Goal: Task Accomplishment & Management: Manage account settings

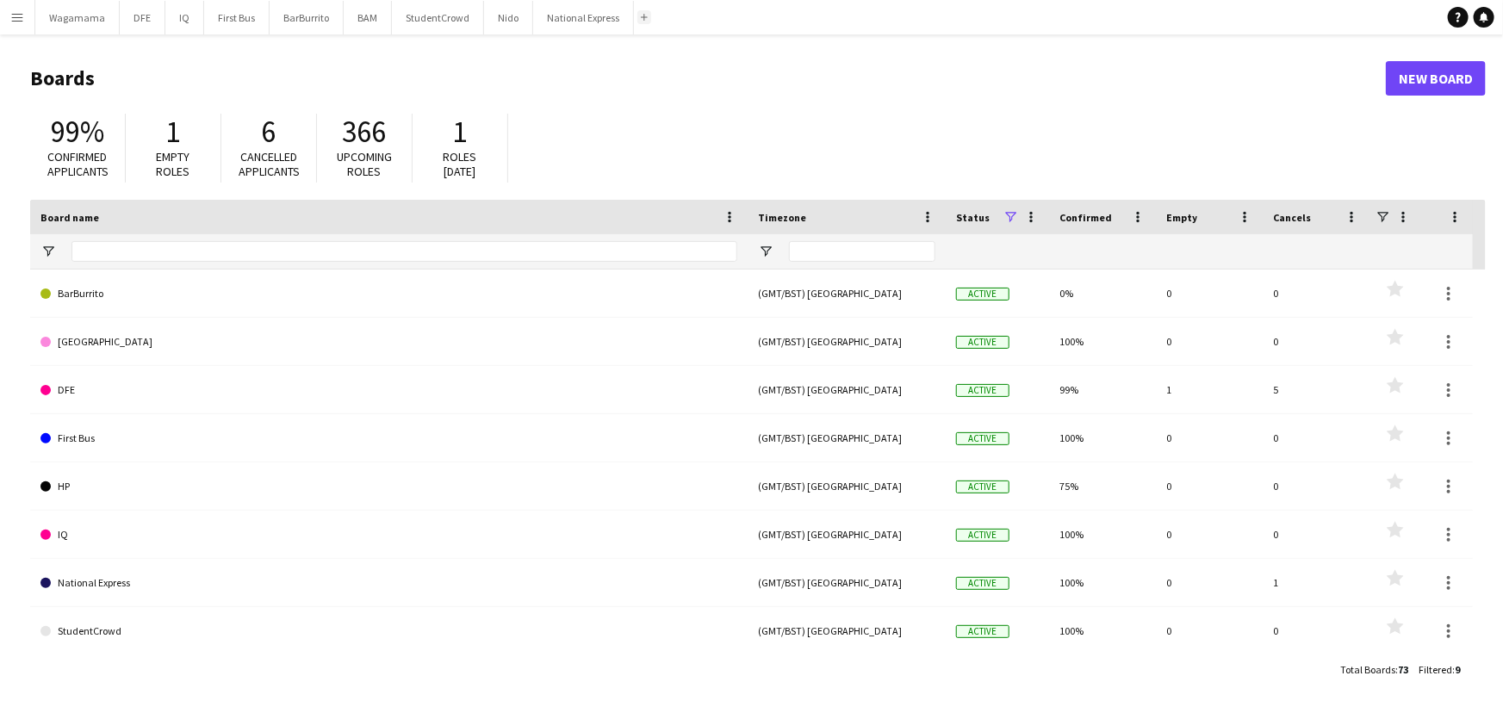
click at [641, 17] on app-icon "Add" at bounding box center [644, 17] width 7 height 7
click at [637, 24] on div "Add" at bounding box center [644, 17] width 21 height 34
click at [641, 17] on app-icon "Add" at bounding box center [644, 17] width 7 height 7
click at [222, 249] on input "Board name Filter Input" at bounding box center [404, 251] width 666 height 21
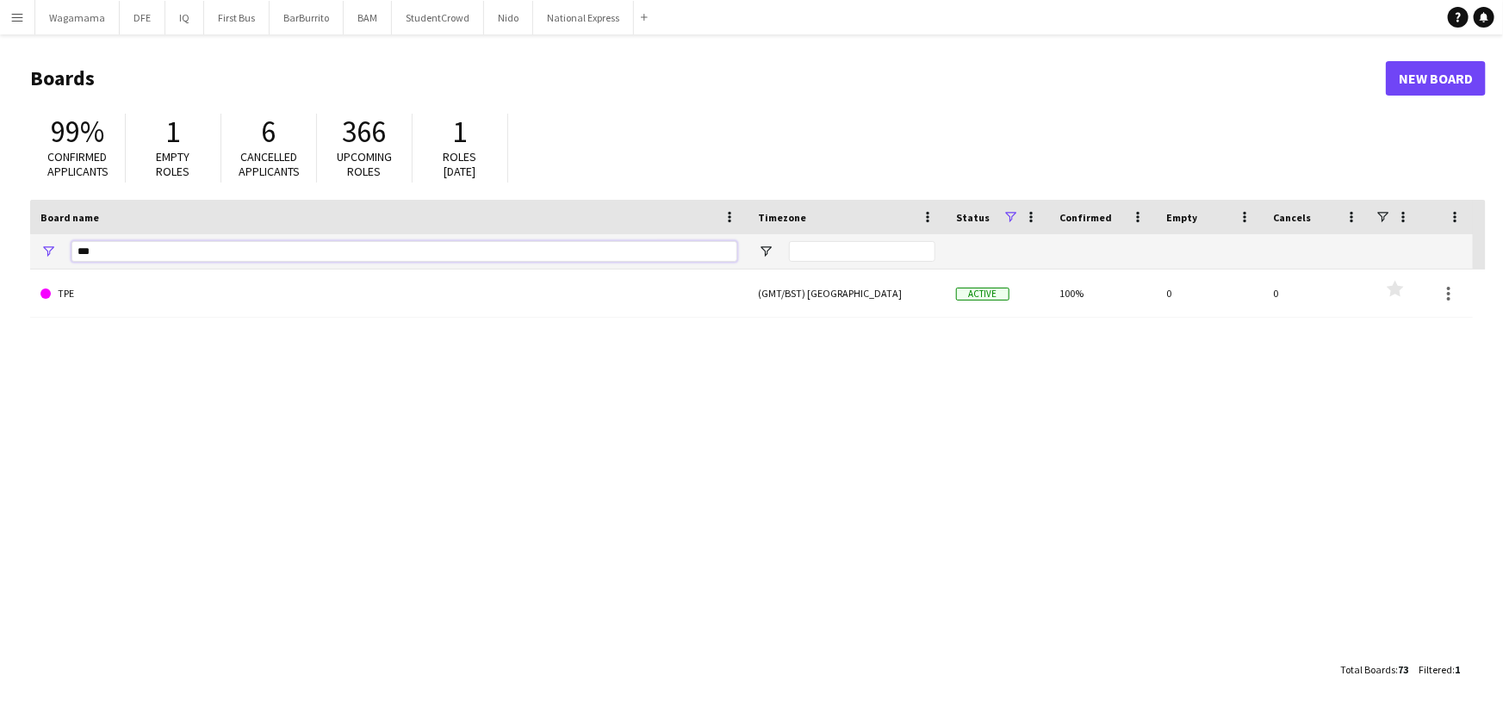
type input "***"
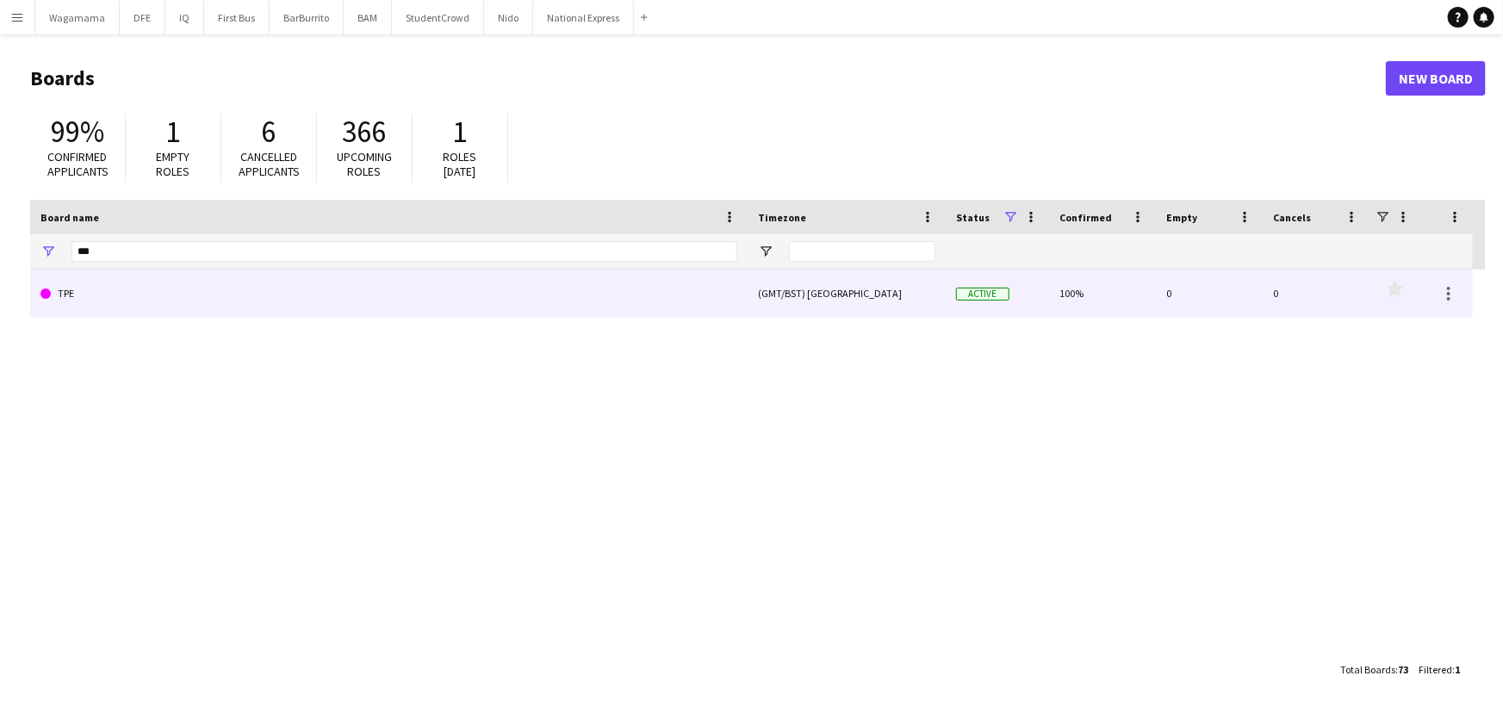
click at [133, 301] on link "TPE" at bounding box center [388, 294] width 697 height 48
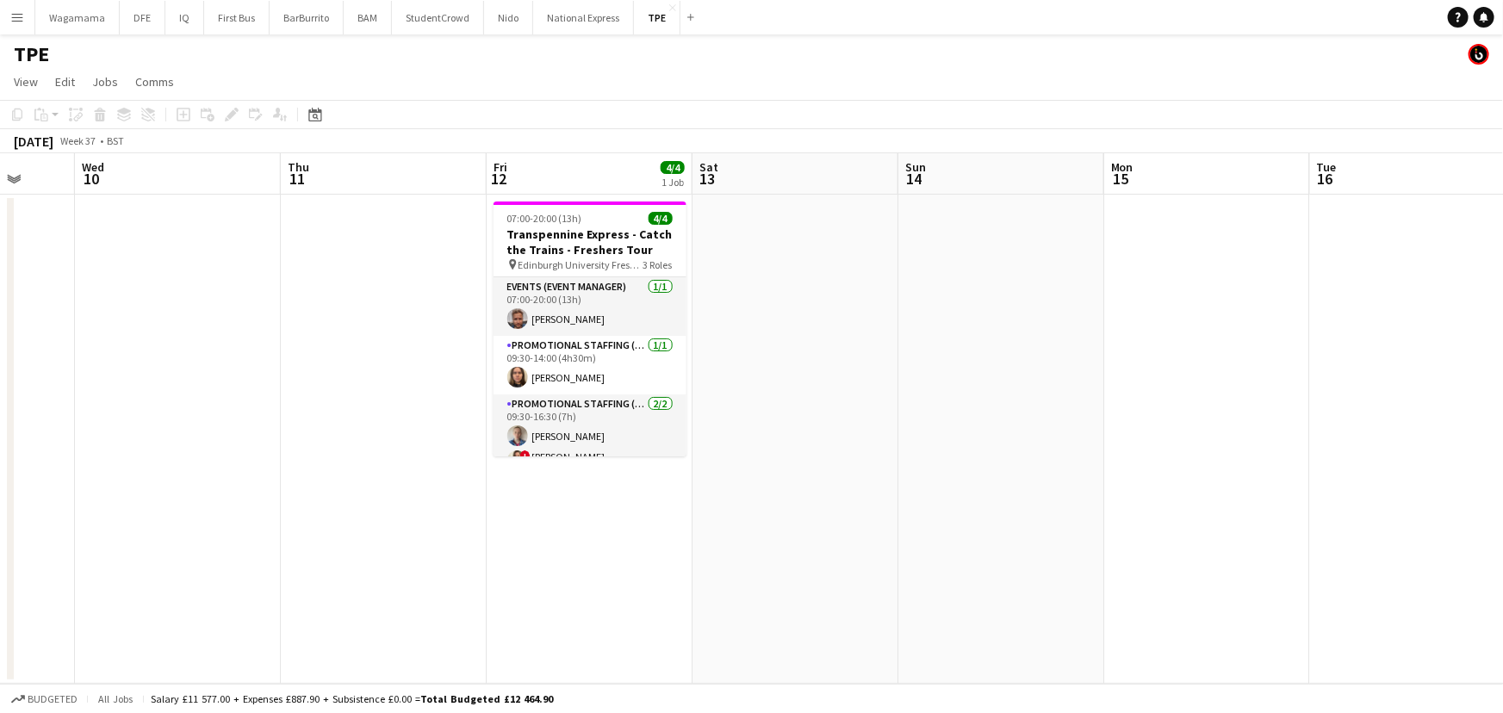
scroll to position [0, 550]
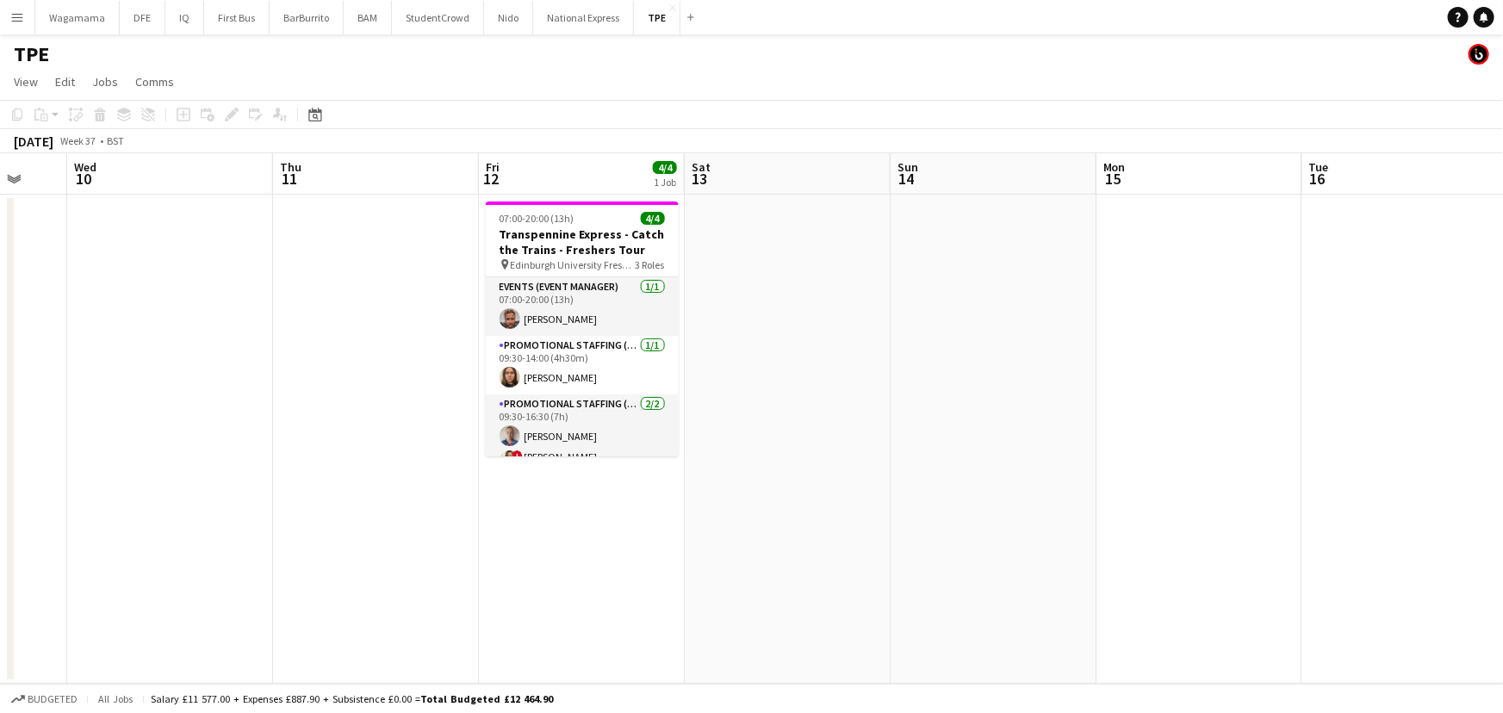
drag, startPoint x: 791, startPoint y: 307, endPoint x: 332, endPoint y: 334, distance: 459.7
click at [332, 335] on app-calendar-viewport "Sun 7 Mon 8 Tue 9 Wed 10 Thu 11 Fri 12 4/4 1 Job Sat 13 Sun 14 Mon 15 Tue 16 We…" at bounding box center [751, 418] width 1503 height 530
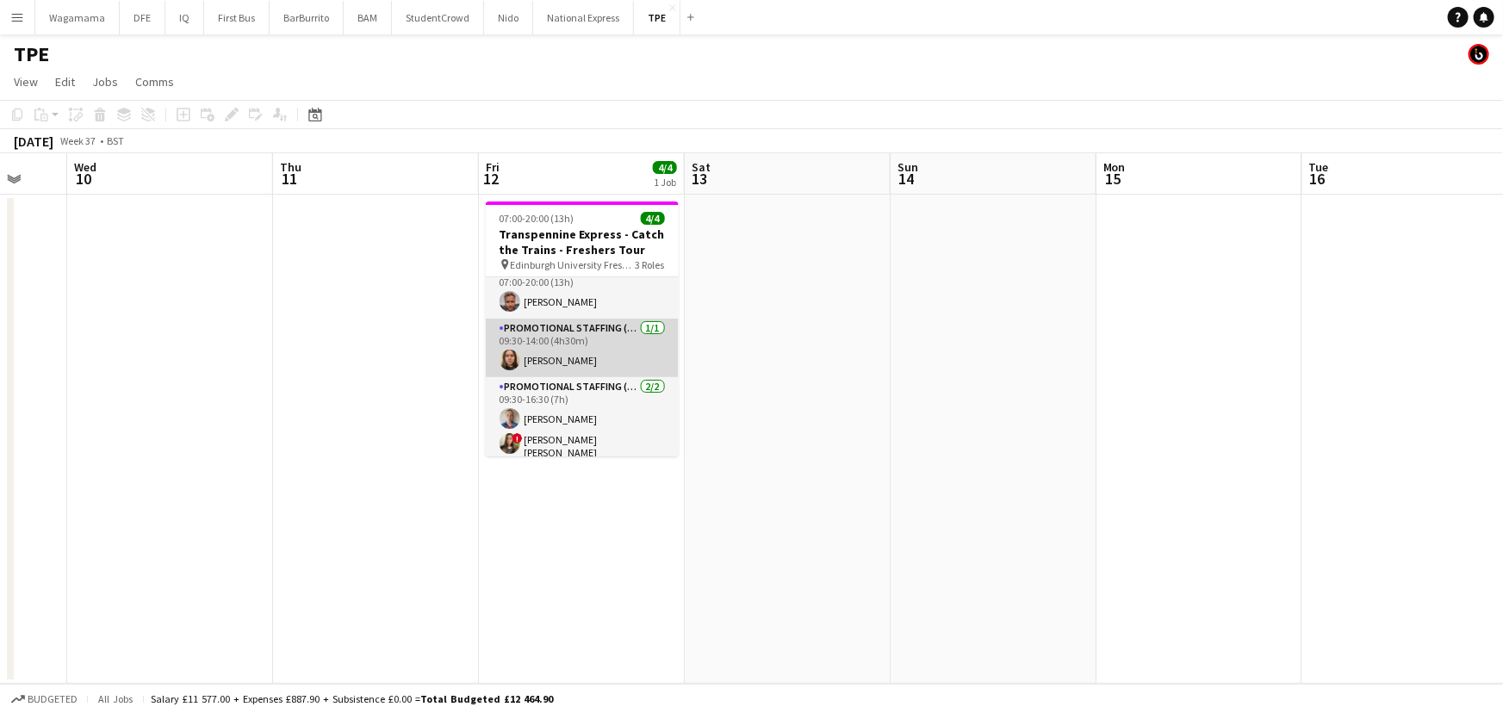
scroll to position [21, 0]
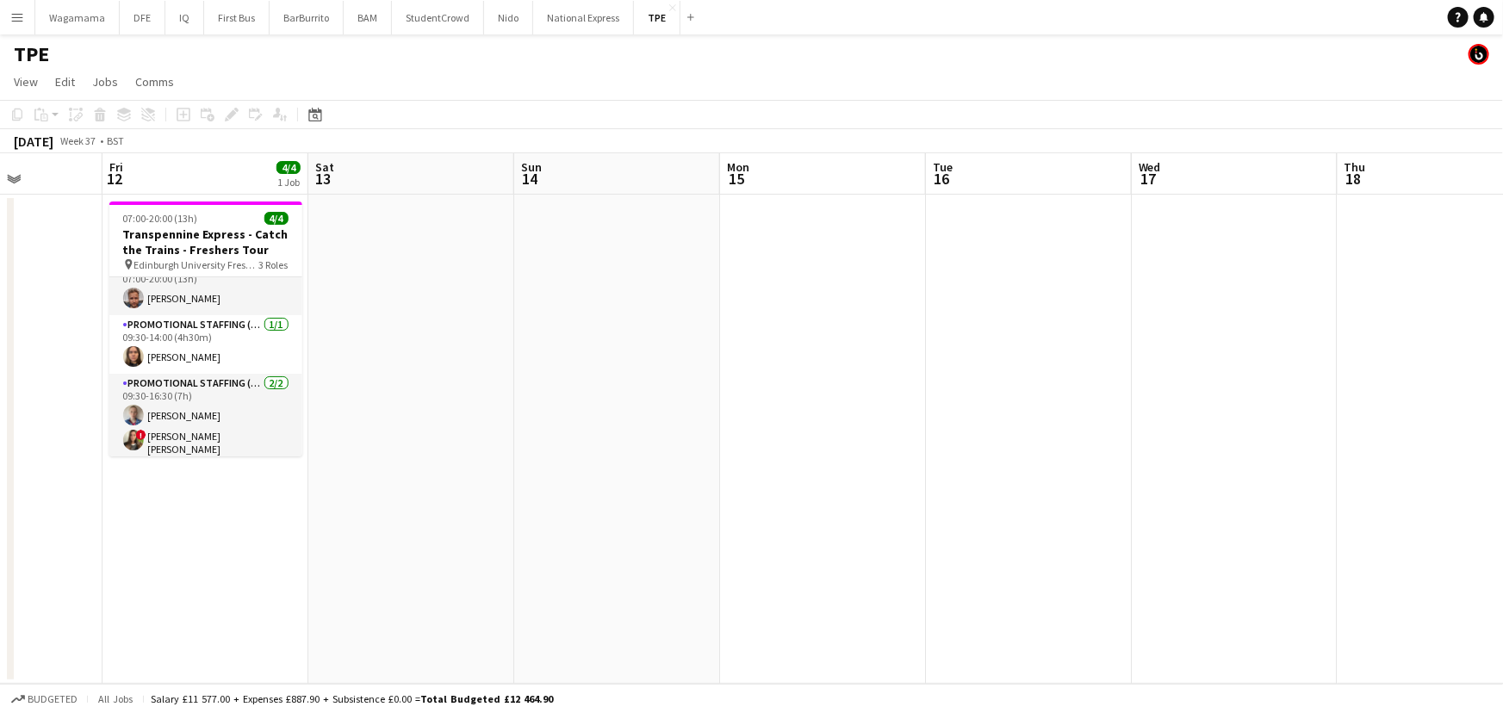
drag, startPoint x: 685, startPoint y: 384, endPoint x: 423, endPoint y: 399, distance: 263.0
click at [423, 399] on app-calendar-viewport "Tue 9 Wed 10 Thu 11 Fri 12 4/4 1 Job Sat 13 Sun 14 Mon 15 Tue 16 Wed 17 Thu 18 …" at bounding box center [751, 418] width 1503 height 530
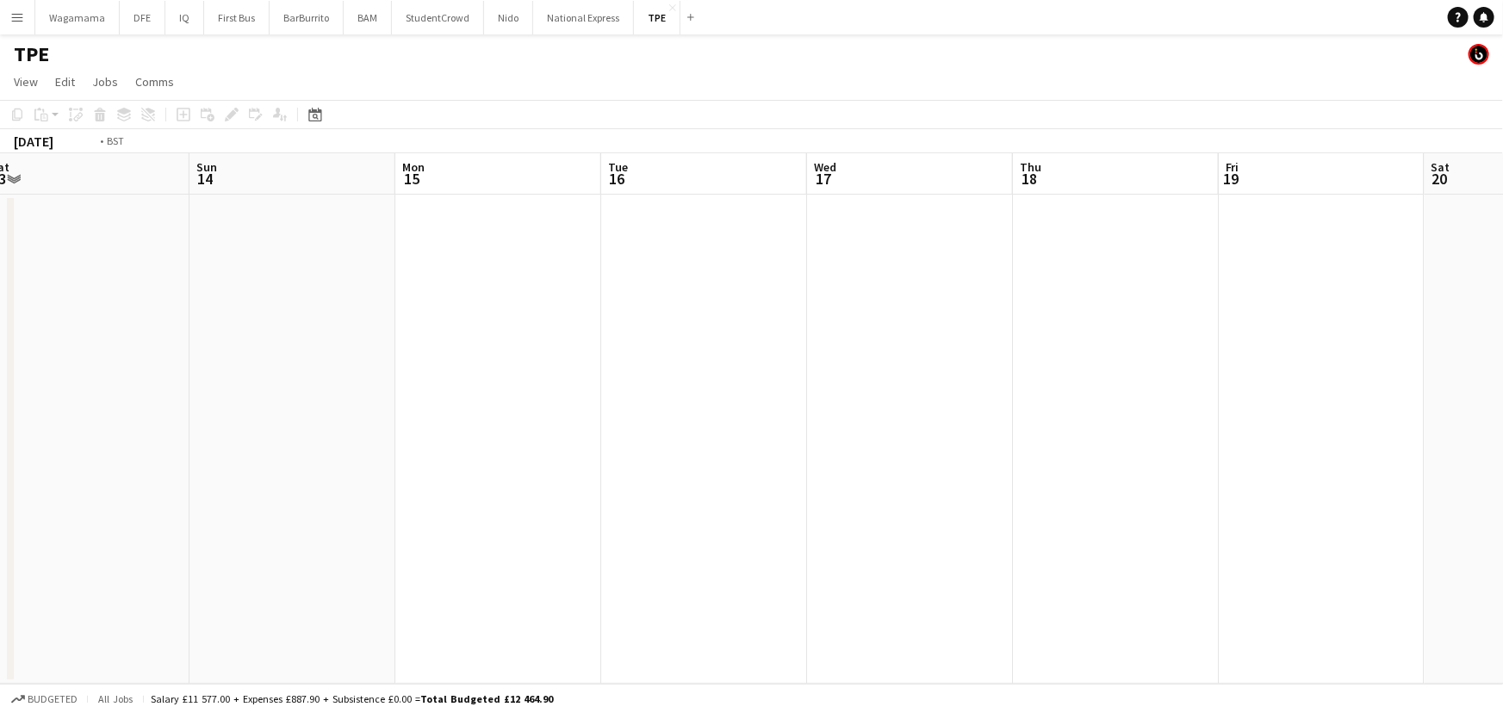
drag, startPoint x: 801, startPoint y: 401, endPoint x: 364, endPoint y: 423, distance: 437.1
click at [364, 423] on app-calendar-viewport "Thu 11 Fri 12 4/4 1 Job Sat 13 Sun 14 Mon 15 Tue 16 Wed 17 Thu 18 Fri 19 Sat 20…" at bounding box center [751, 418] width 1503 height 530
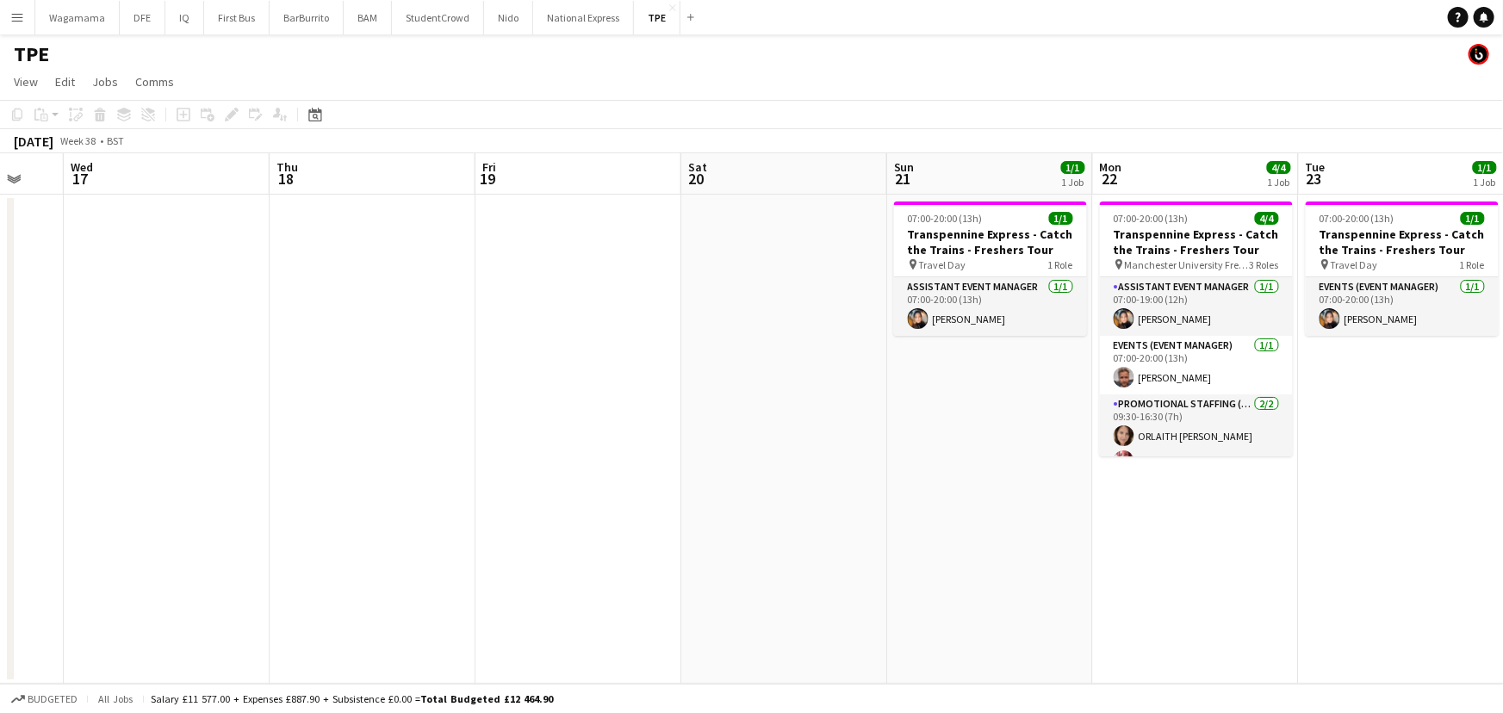
scroll to position [0, 429]
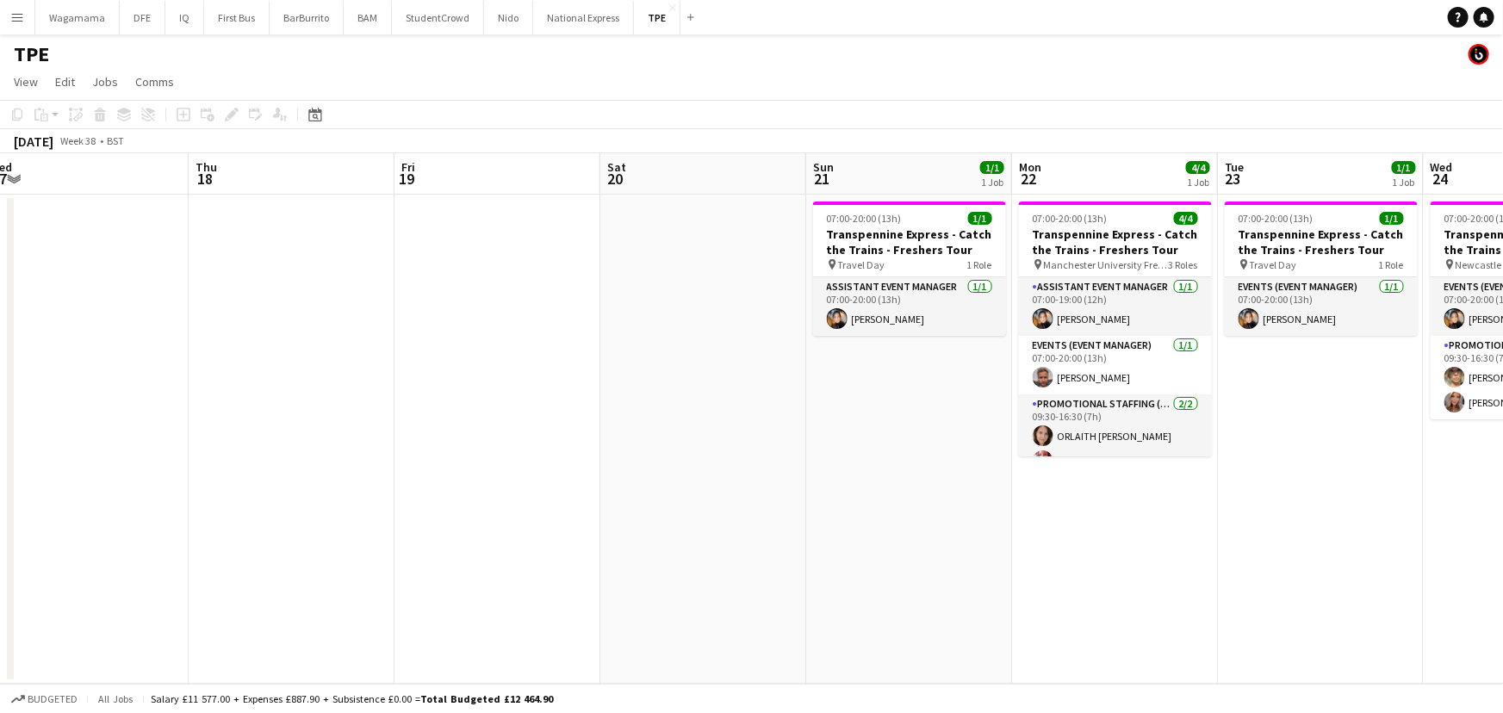
drag, startPoint x: 728, startPoint y: 350, endPoint x: 324, endPoint y: 398, distance: 406.7
click at [324, 398] on app-calendar-viewport "Mon 15 Tue 16 Wed 17 Thu 18 Fri 19 Sat 20 Sun 21 1/1 1 Job Mon 22 4/4 1 Job Tue…" at bounding box center [751, 418] width 1503 height 530
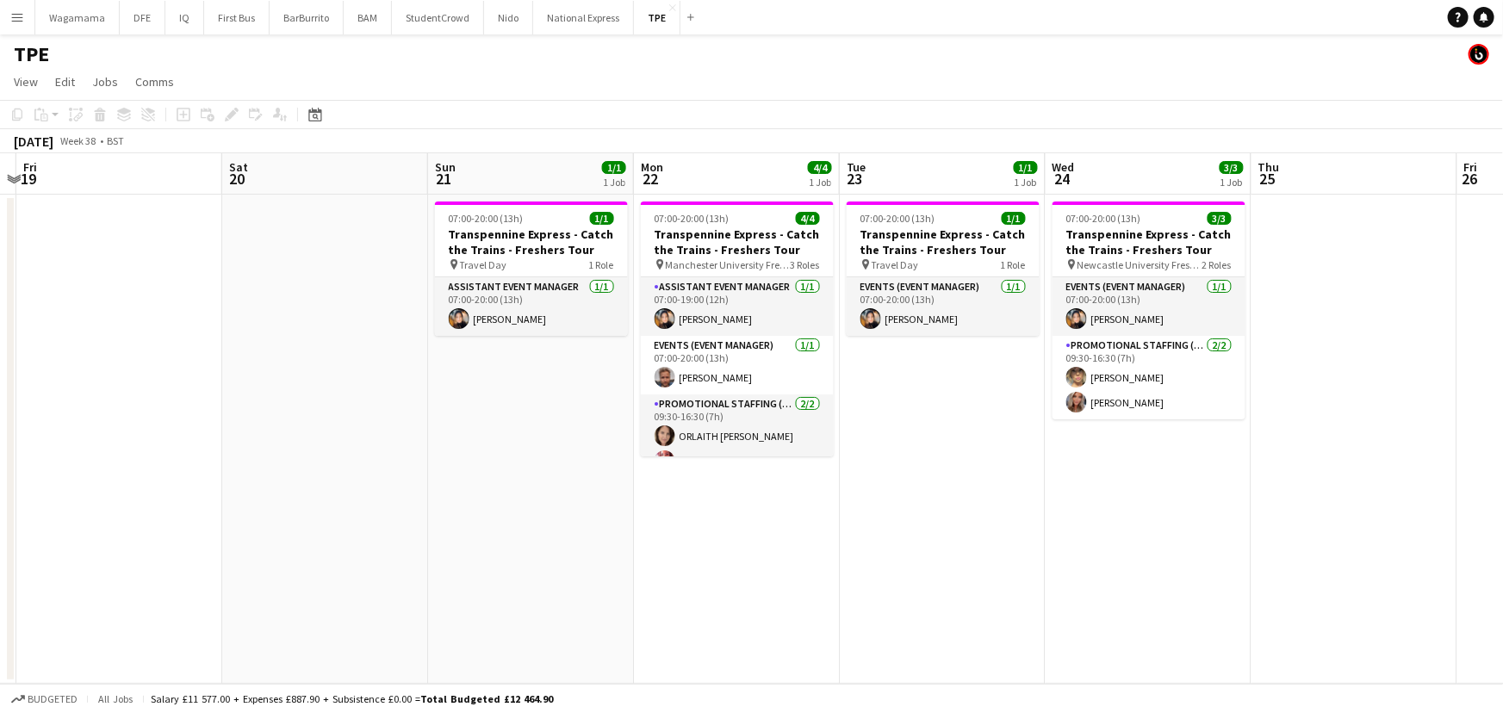
scroll to position [0, 497]
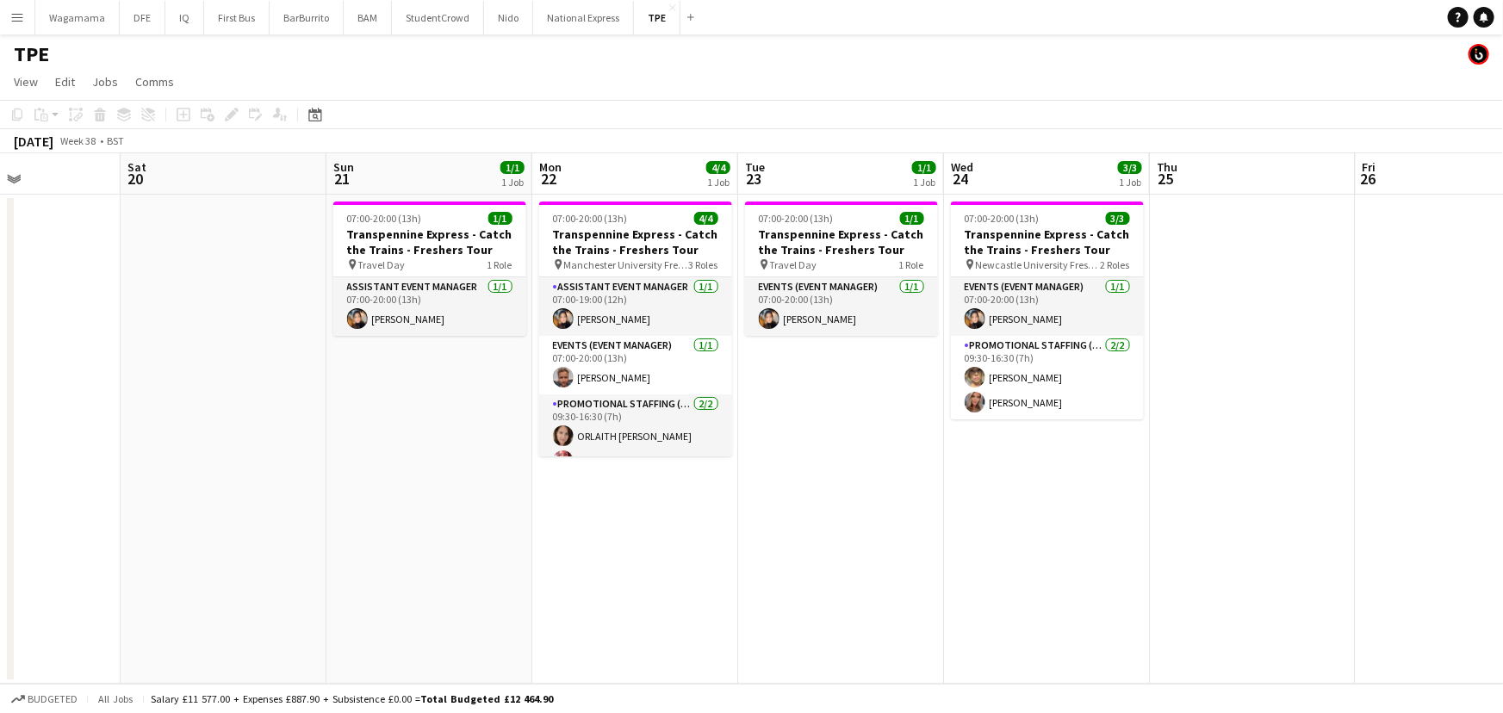
drag, startPoint x: 1336, startPoint y: 400, endPoint x: 869, endPoint y: 406, distance: 466.8
click at [869, 406] on app-calendar-viewport "Wed 17 Thu 18 Fri 19 Sat 20 Sun 21 1/1 1 Job Mon 22 4/4 1 Job Tue 23 1/1 1 Job …" at bounding box center [751, 418] width 1503 height 530
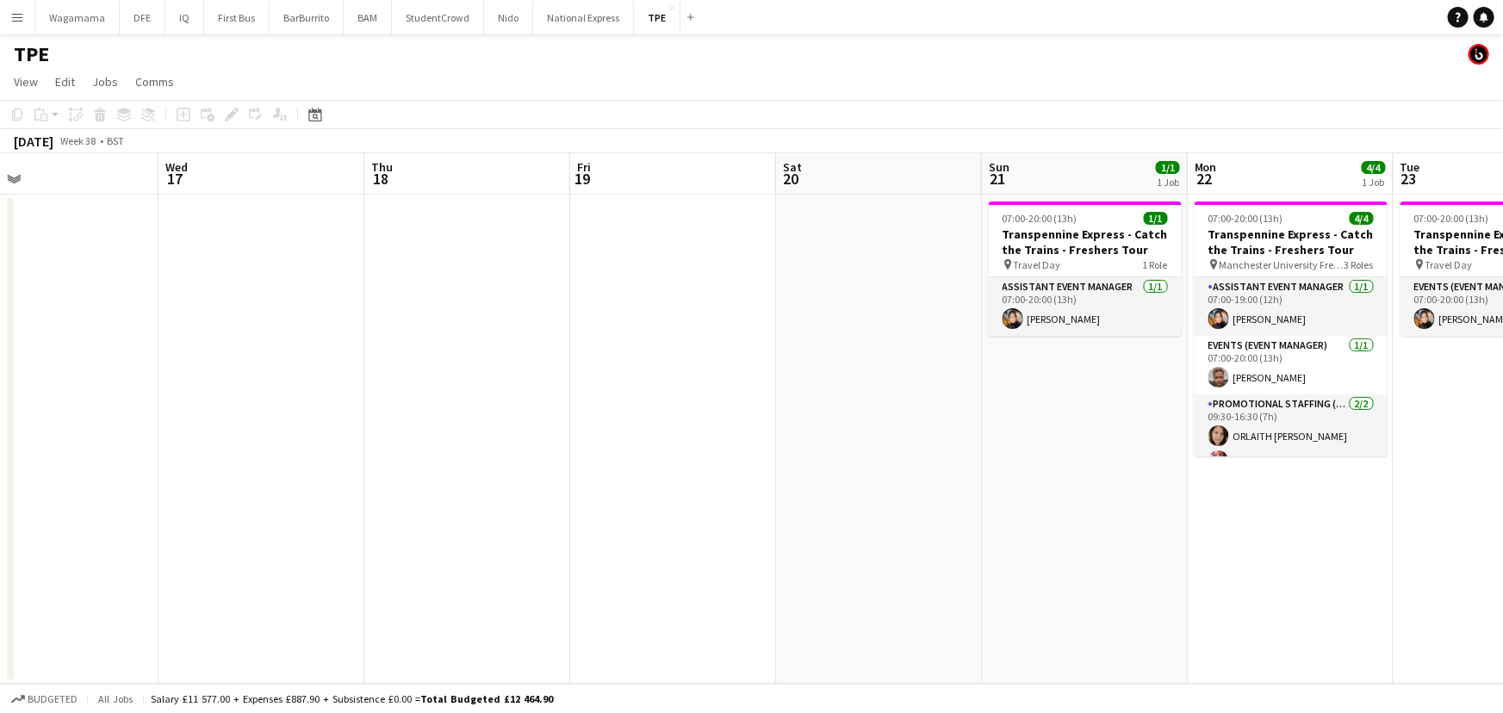
drag, startPoint x: 834, startPoint y: 322, endPoint x: 871, endPoint y: 344, distance: 42.1
click at [962, 335] on app-calendar-viewport "Sun 14 Mon 15 Tue 16 Wed 17 Thu 18 Fri 19 Sat 20 Sun 21 1/1 1 Job Mon 22 4/4 1 …" at bounding box center [751, 418] width 1503 height 530
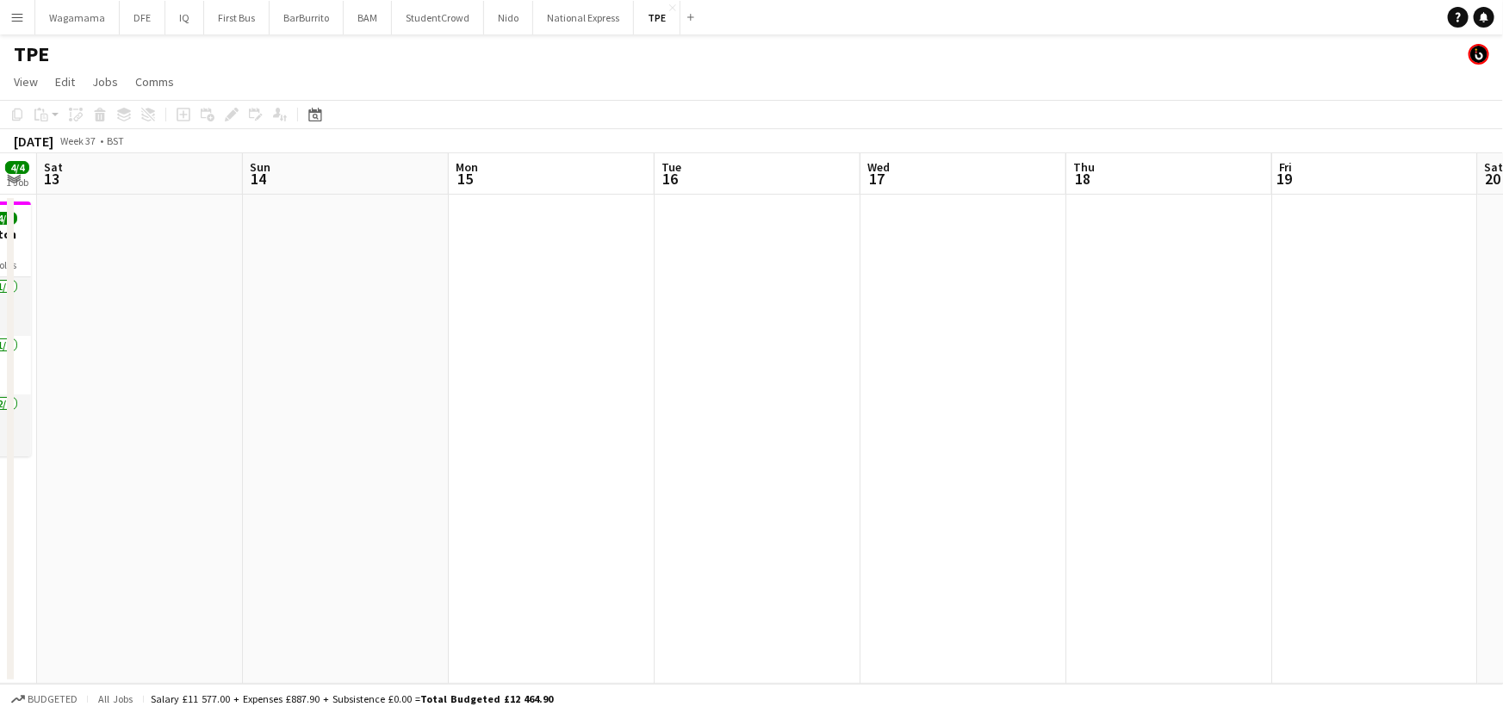
drag, startPoint x: 369, startPoint y: 431, endPoint x: 902, endPoint y: 448, distance: 533.3
click at [970, 454] on app-calendar-viewport "Thu 11 Fri 12 4/4 1 Job Sat 13 Sun 14 Mon 15 Tue 16 Wed 17 Thu 18 Fri 19 Sat 20…" at bounding box center [751, 418] width 1503 height 530
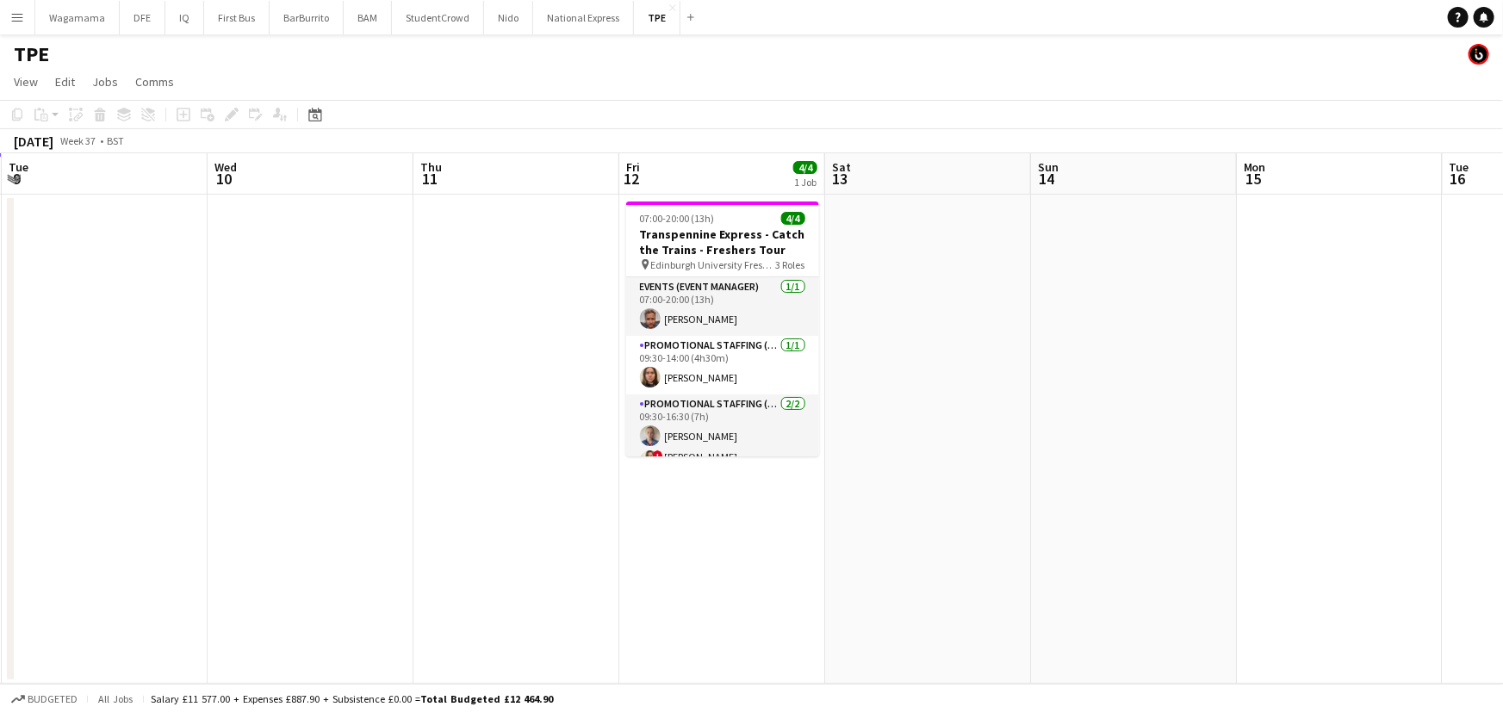
scroll to position [0, 430]
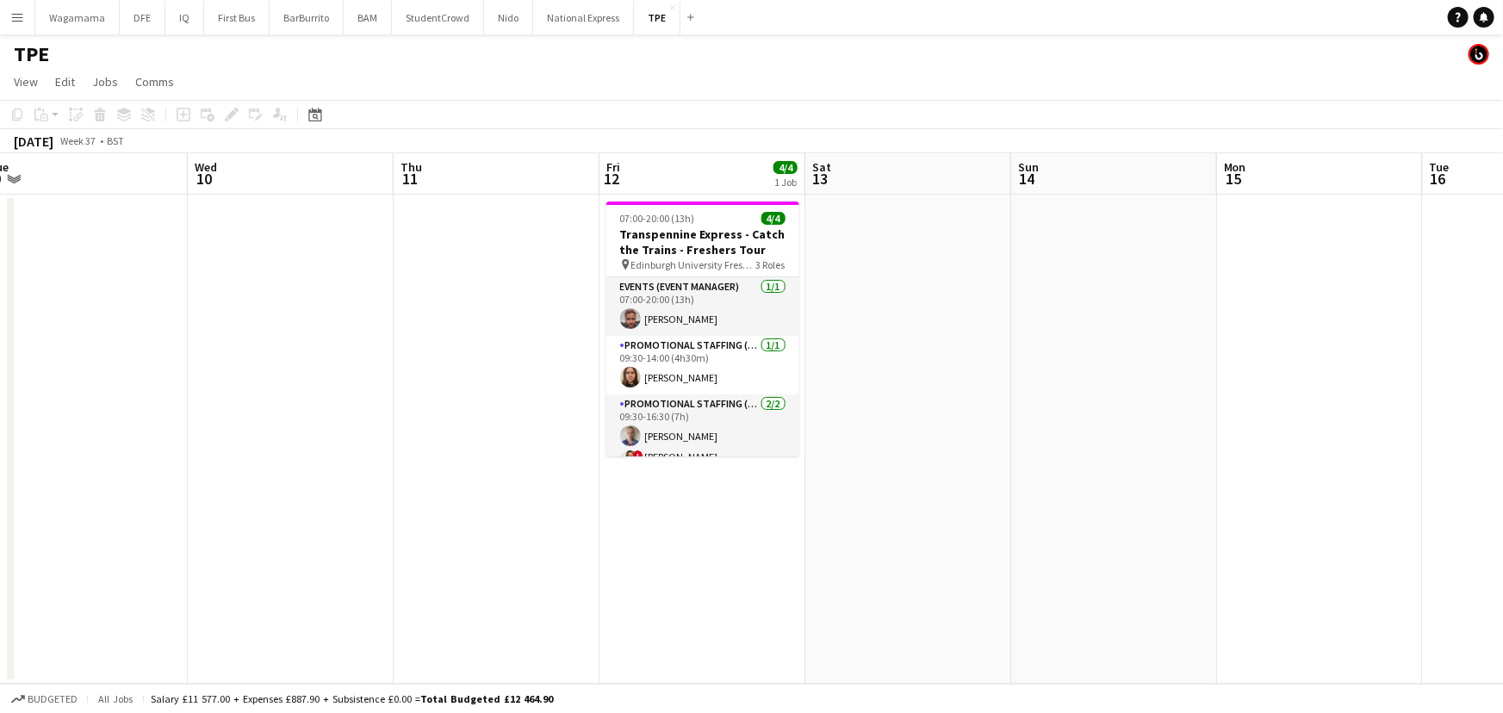
drag, startPoint x: 153, startPoint y: 424, endPoint x: 921, endPoint y: 443, distance: 768.4
click at [921, 443] on app-calendar-viewport "Sun 7 Mon 8 Tue 9 Wed 10 Thu 11 Fri 12 4/4 1 Job Sat 13 Sun 14 Mon 15 Tue 16 We…" at bounding box center [751, 418] width 1503 height 530
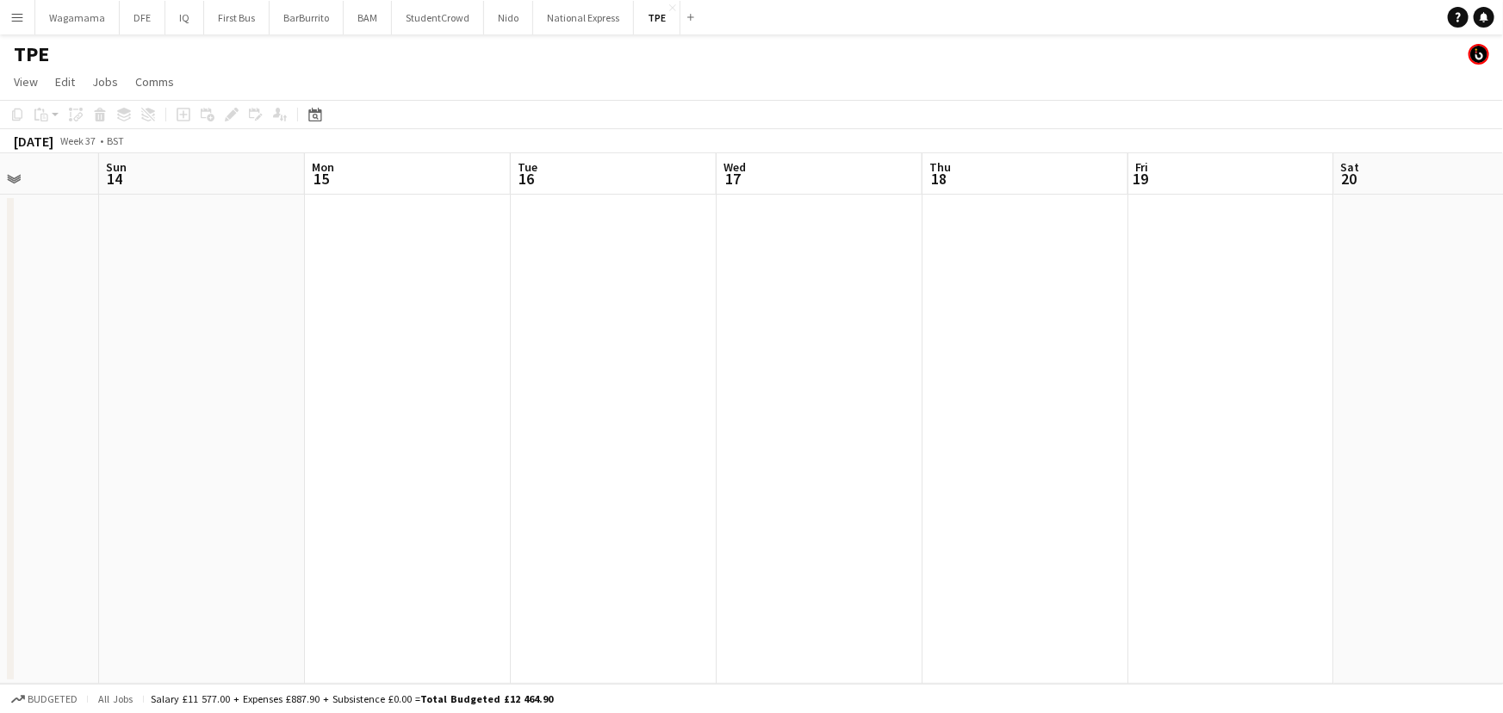
drag, startPoint x: 908, startPoint y: 406, endPoint x: 198, endPoint y: 406, distance: 710.4
click at [198, 406] on app-calendar-viewport "Thu 11 Fri 12 4/4 1 Job Sat 13 Sun 14 Mon 15 Tue 16 Wed 17 Thu 18 Fri 19 Sat 20…" at bounding box center [751, 418] width 1503 height 530
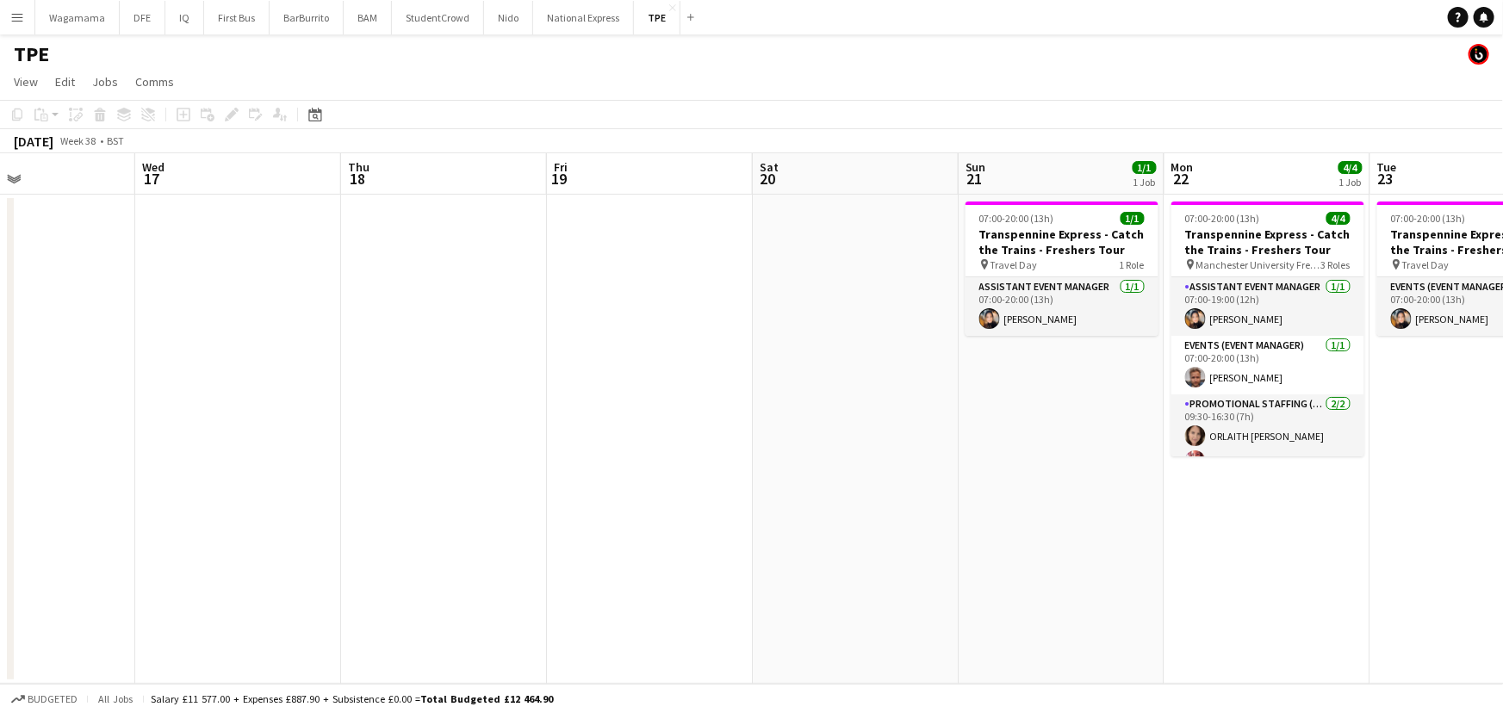
drag, startPoint x: 871, startPoint y: 417, endPoint x: 165, endPoint y: 400, distance: 706.3
click at [170, 413] on app-calendar-viewport "Sat 13 Sun 14 Mon 15 Tue 16 Wed 17 Thu 18 Fri 19 Sat 20 Sun 21 1/1 1 Job Mon 22…" at bounding box center [751, 418] width 1503 height 530
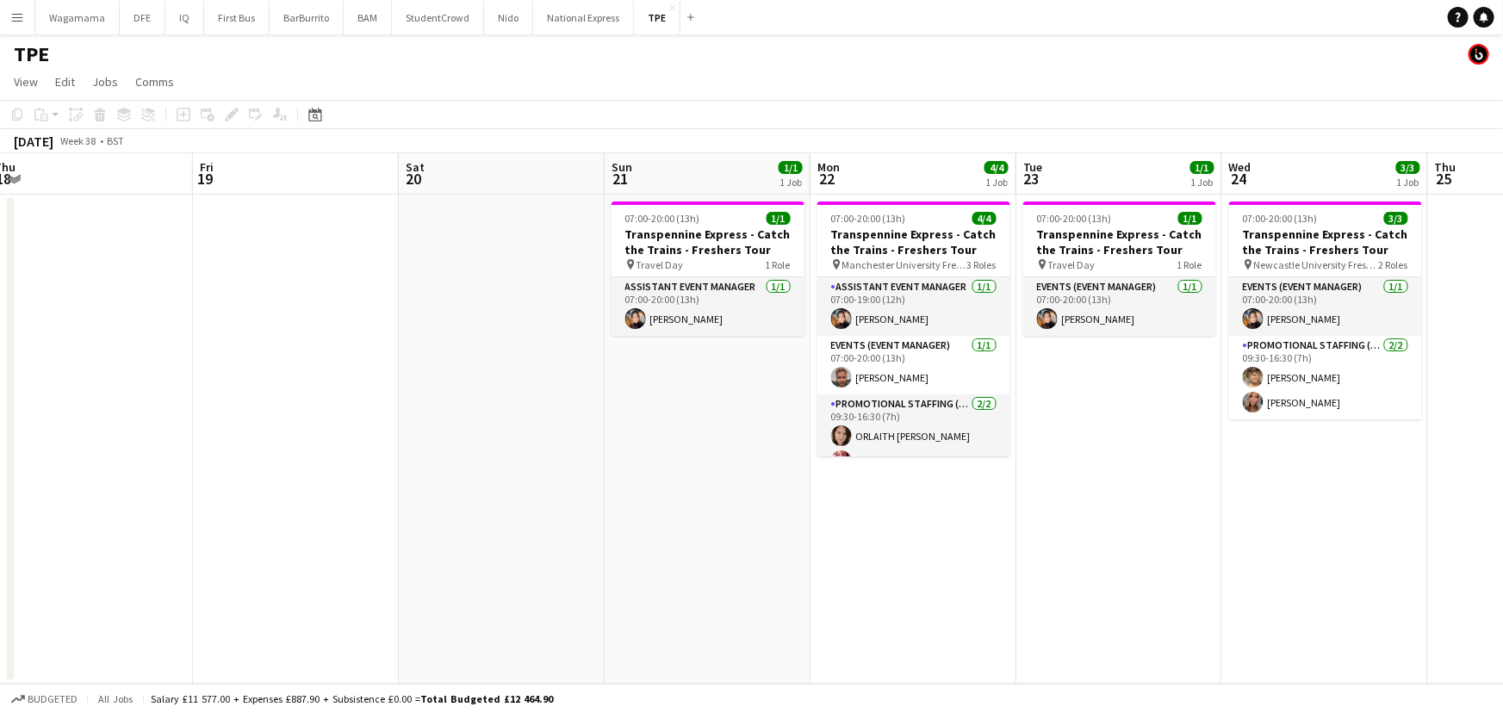
scroll to position [0, 632]
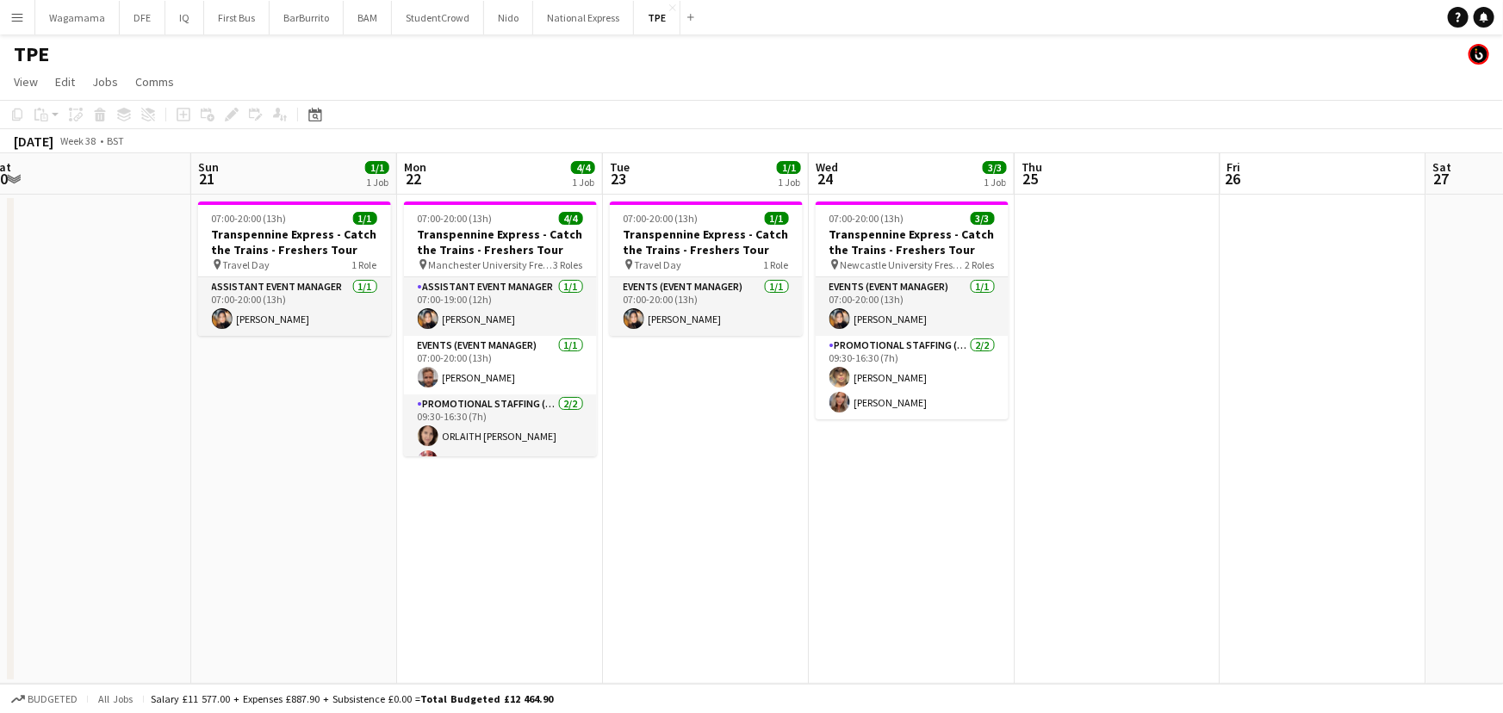
drag, startPoint x: 696, startPoint y: 369, endPoint x: 169, endPoint y: 310, distance: 530.2
click at [169, 310] on app-calendar-viewport "Wed 17 Thu 18 Fri 19 Sat 20 Sun 21 1/1 1 Job Mon 22 4/4 1 Job Tue 23 1/1 1 Job …" at bounding box center [751, 418] width 1503 height 530
click at [133, 17] on button "DFE Close" at bounding box center [143, 18] width 46 height 34
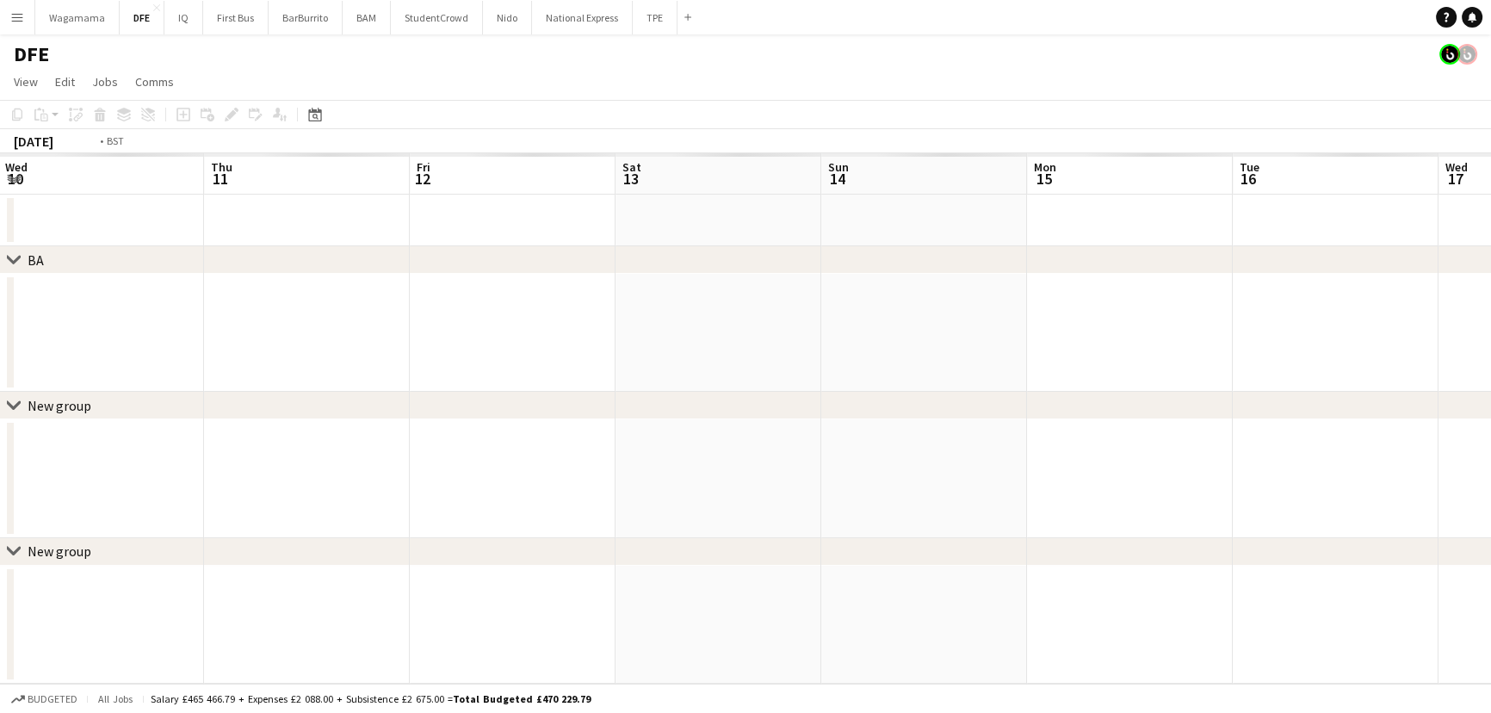
scroll to position [0, 427]
click at [453, 357] on app-calendar-viewport "Fri 5 Sat 6 Sun 7 Mon 8 Tue 9 Wed 10 Thu 11 Fri 12 Sat 13 Sun 14 Mon 15 Tue 16 …" at bounding box center [745, 418] width 1491 height 530
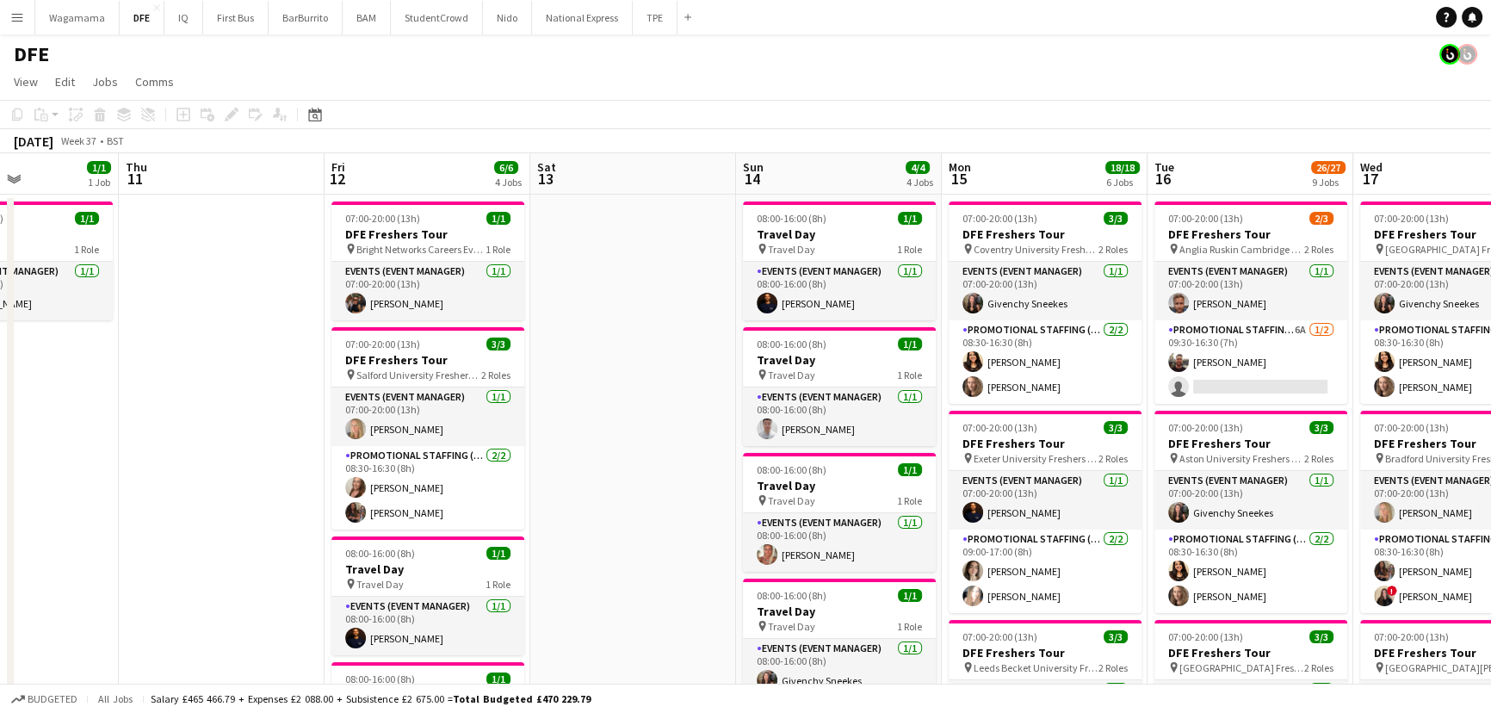
scroll to position [0, 521]
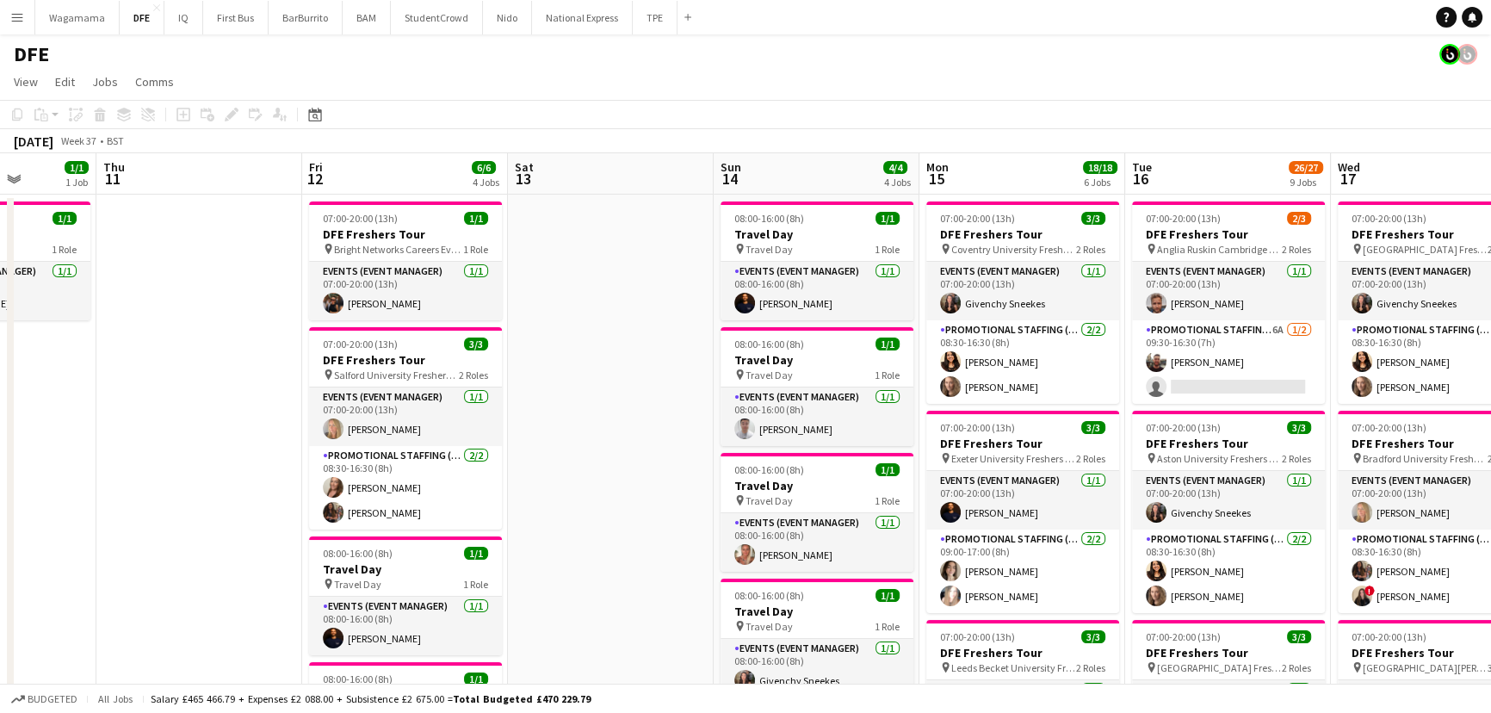
drag, startPoint x: 615, startPoint y: 332, endPoint x: 929, endPoint y: 334, distance: 314.3
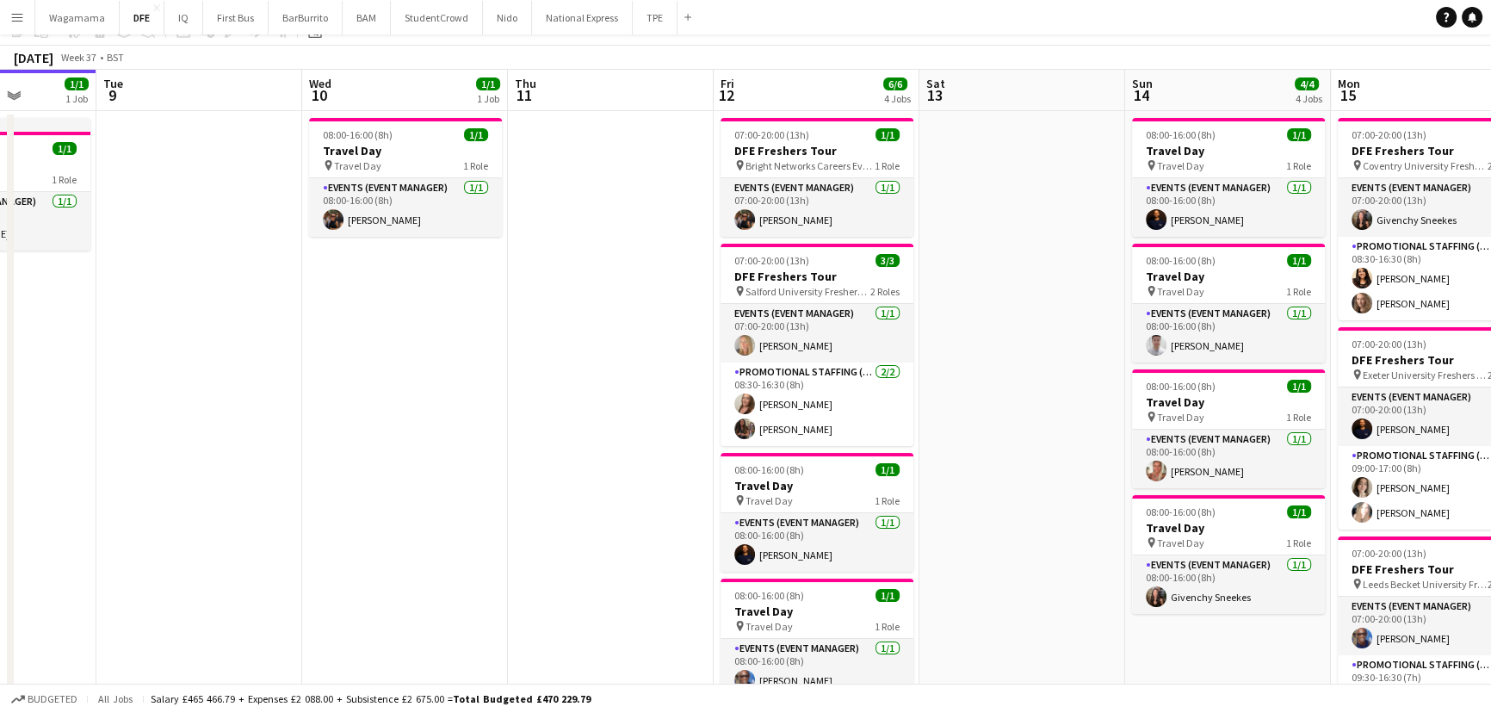
scroll to position [0, 0]
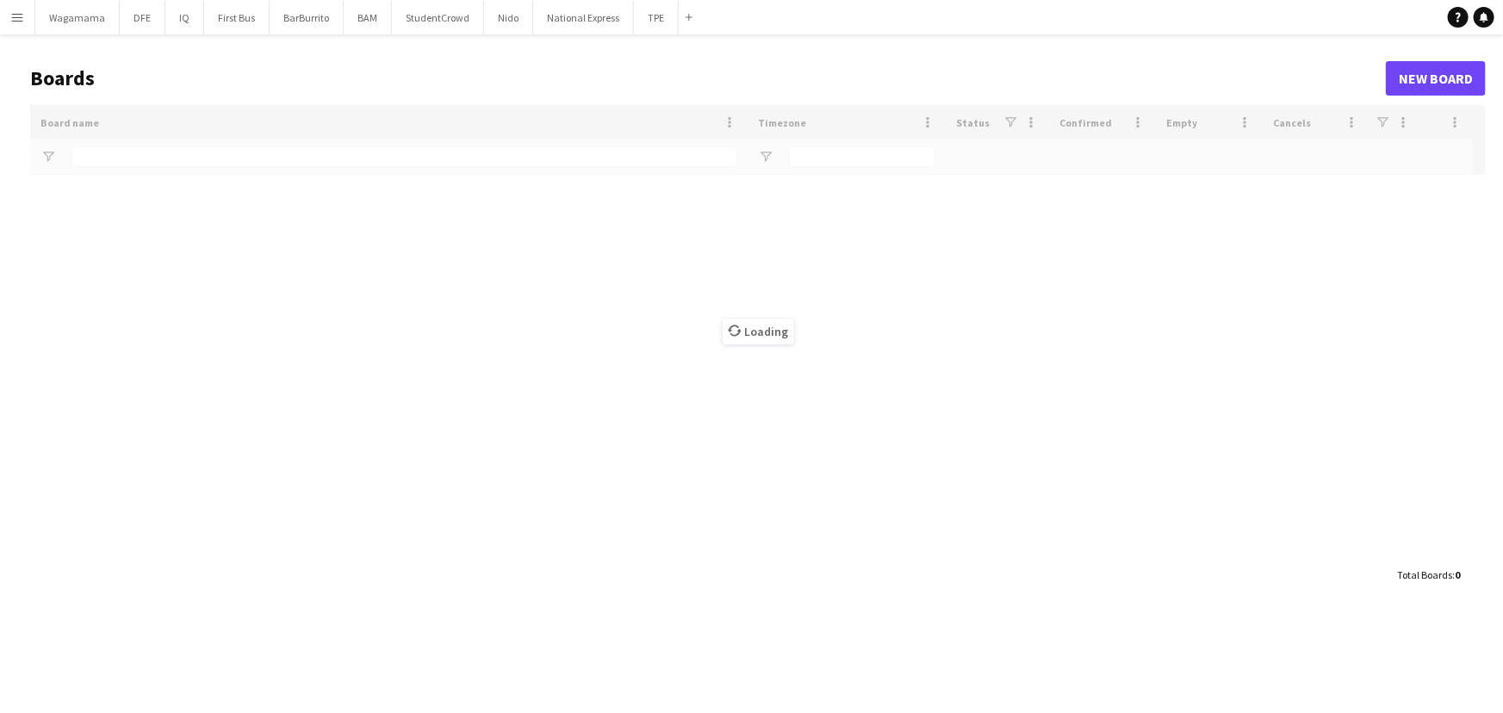
type input "***"
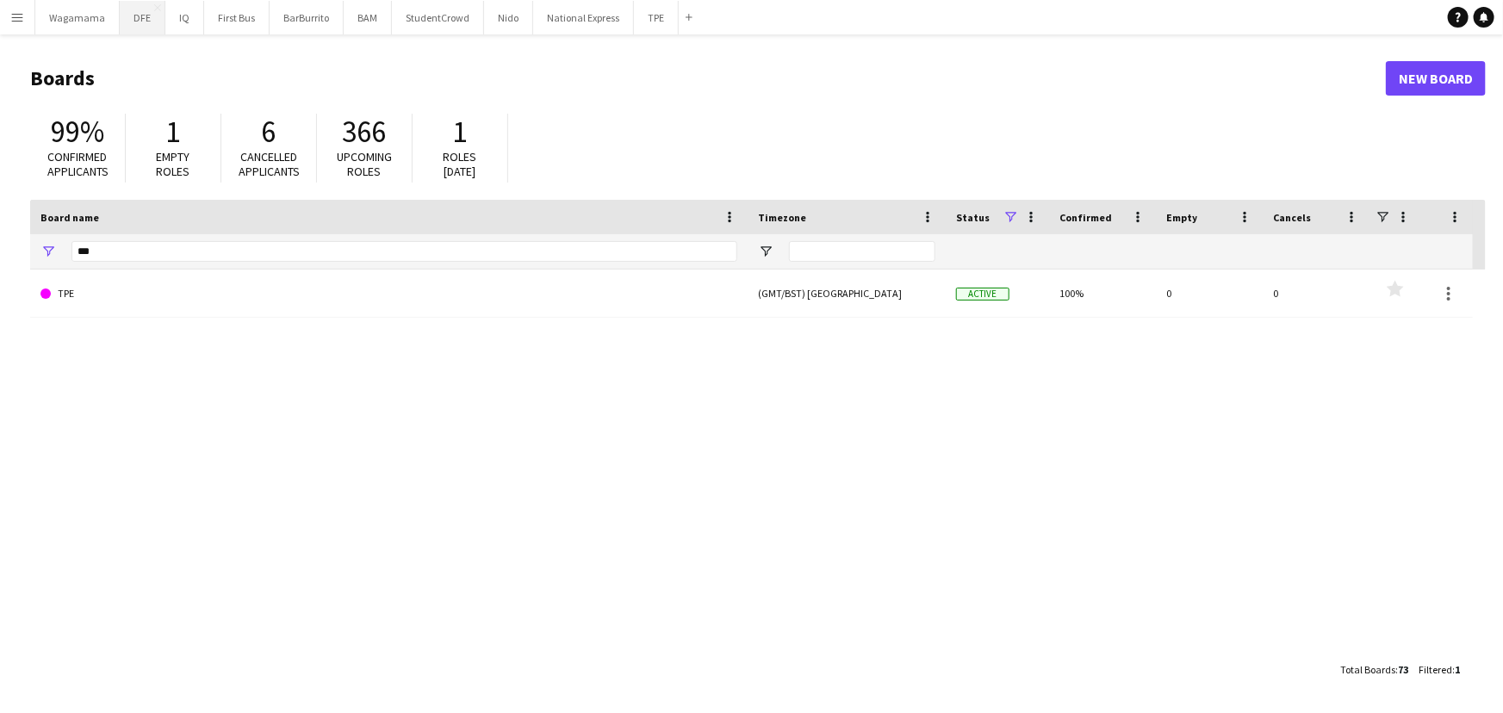
click at [143, 25] on button "DFE Close" at bounding box center [143, 18] width 46 height 34
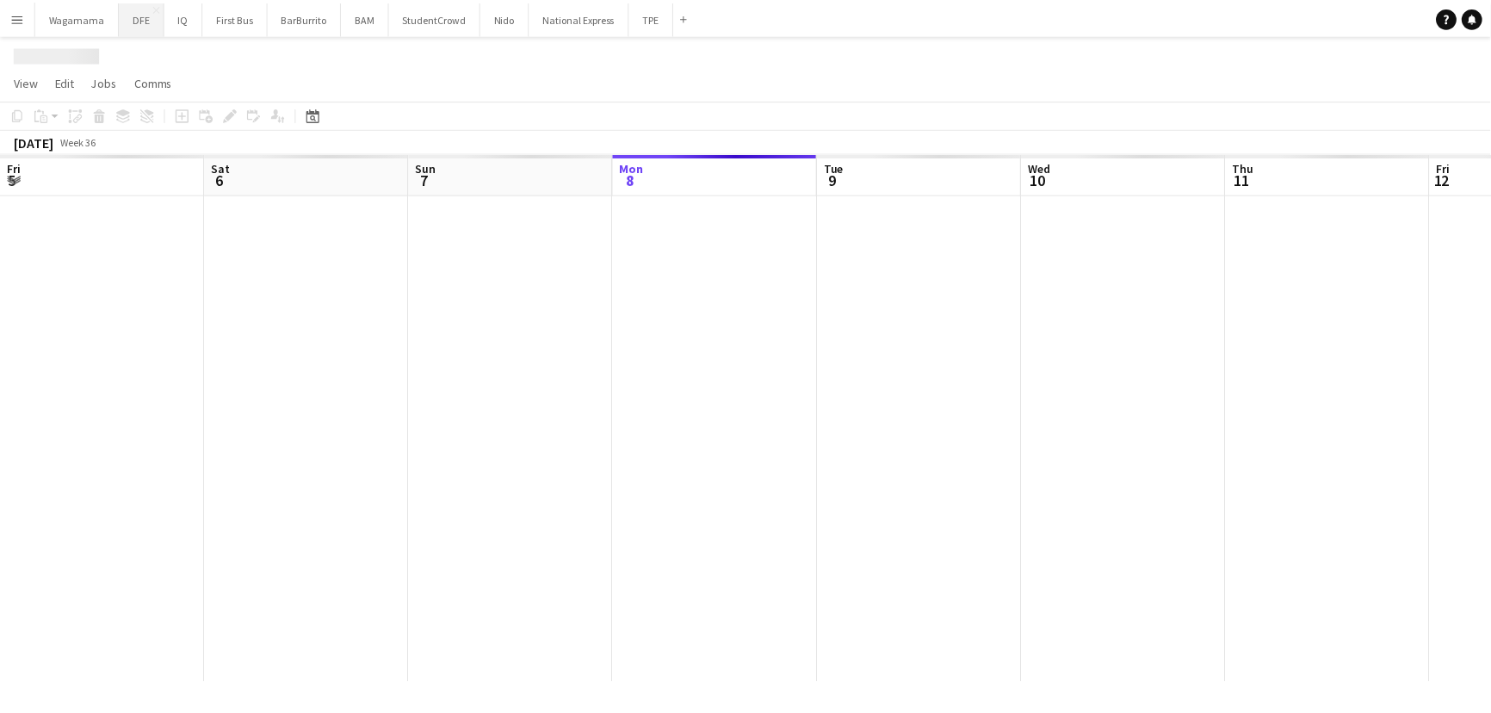
scroll to position [0, 412]
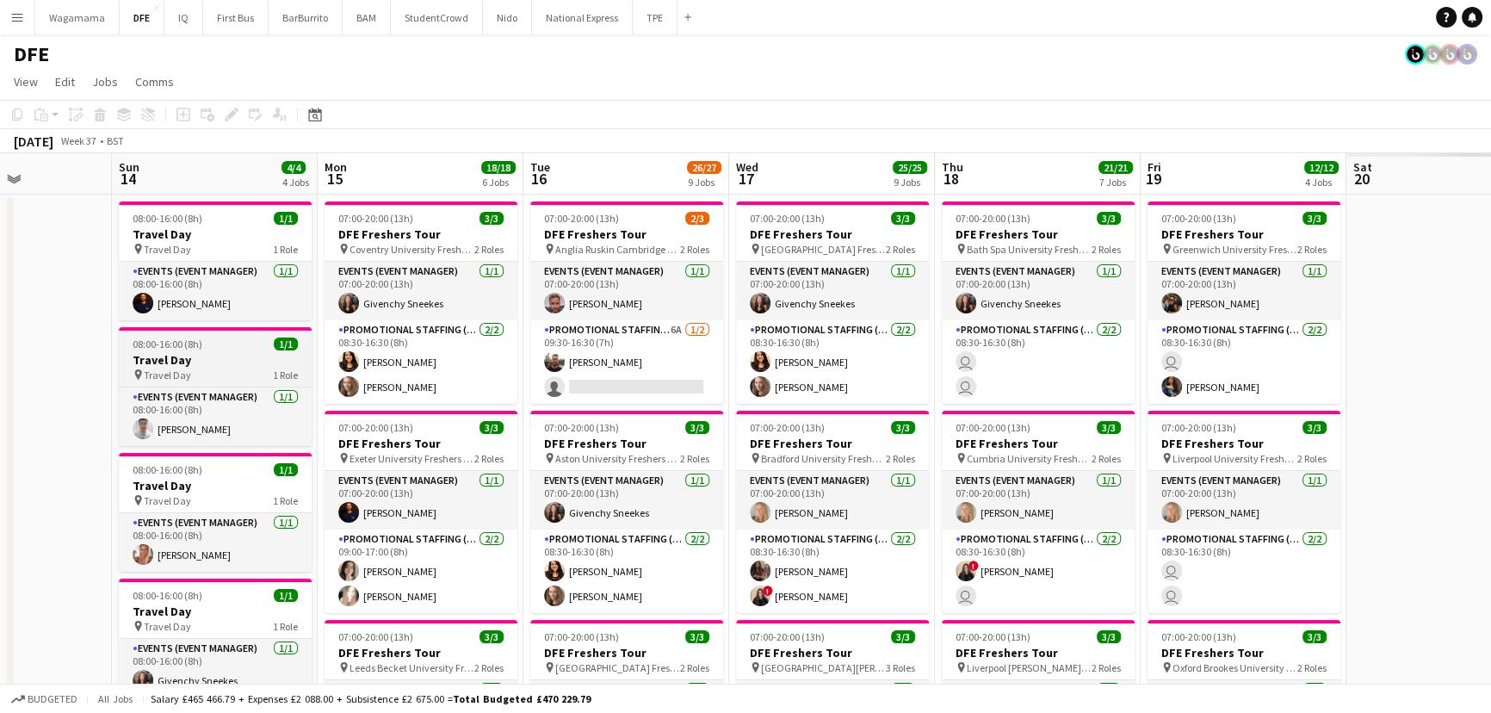
drag, startPoint x: 536, startPoint y: 336, endPoint x: 523, endPoint y: 334, distance: 13.9
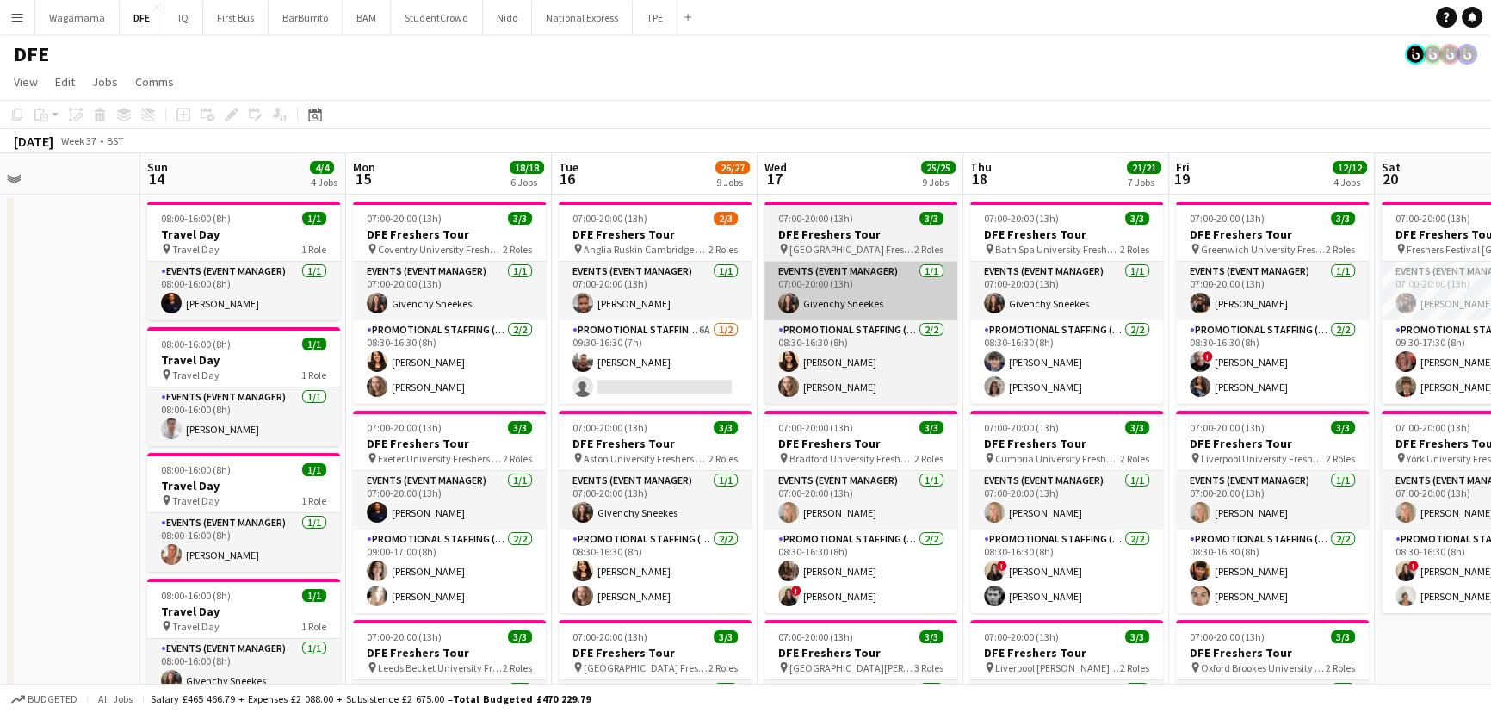
drag, startPoint x: 834, startPoint y: 309, endPoint x: 818, endPoint y: 306, distance: 15.9
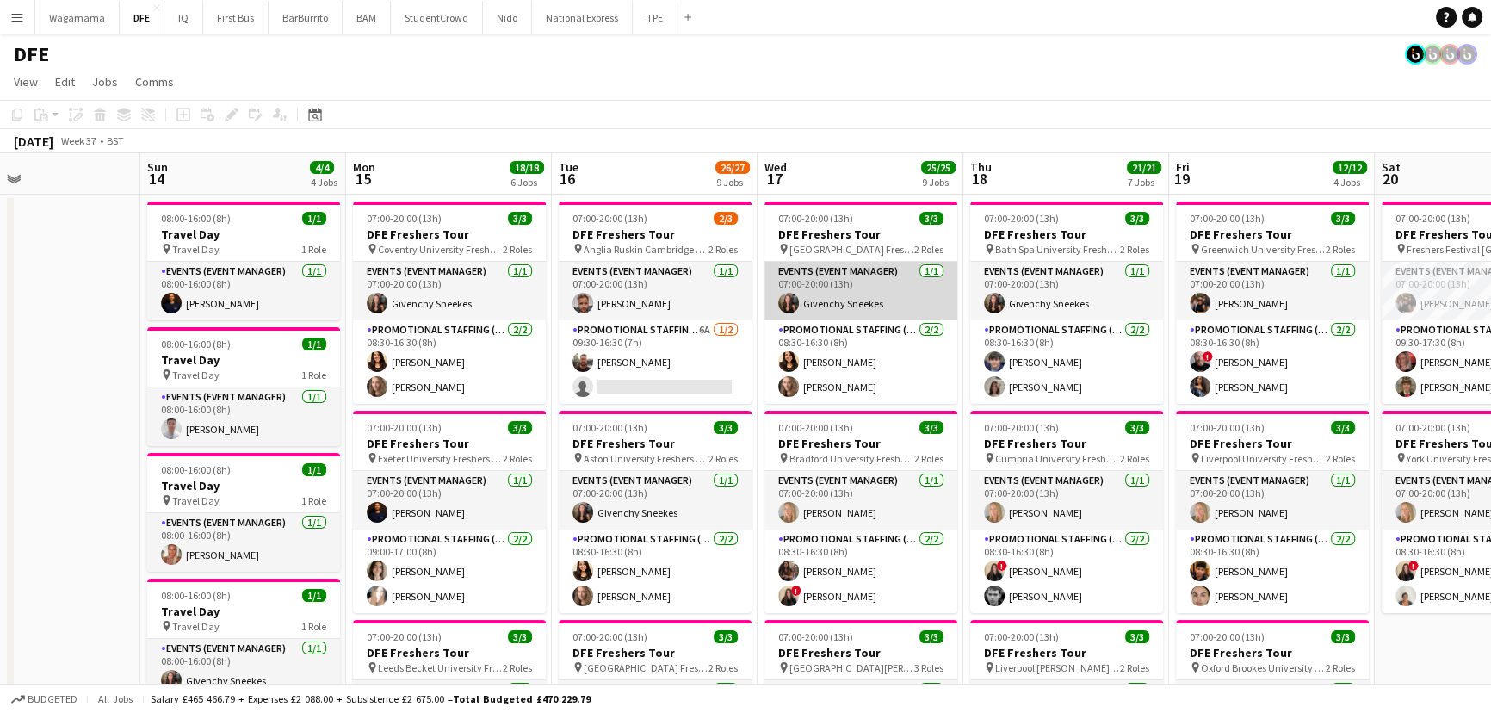
scroll to position [0, 479]
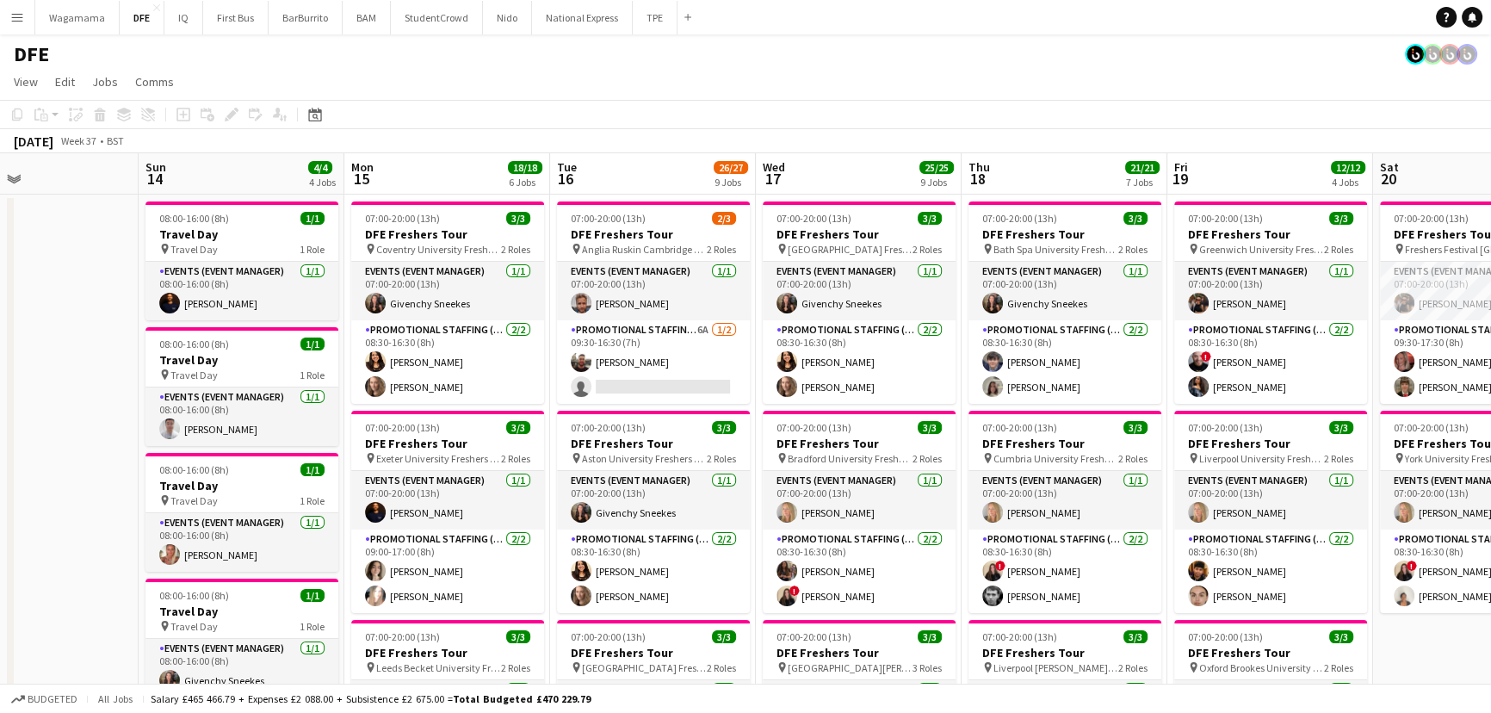
drag, startPoint x: 998, startPoint y: 102, endPoint x: 685, endPoint y: 151, distance: 317.1
click at [685, 151] on div "Copy Paste Paste Ctrl+V Paste with crew Ctrl+Shift+V Paste linked Job [GEOGRAPH…" at bounding box center [745, 126] width 1491 height 53
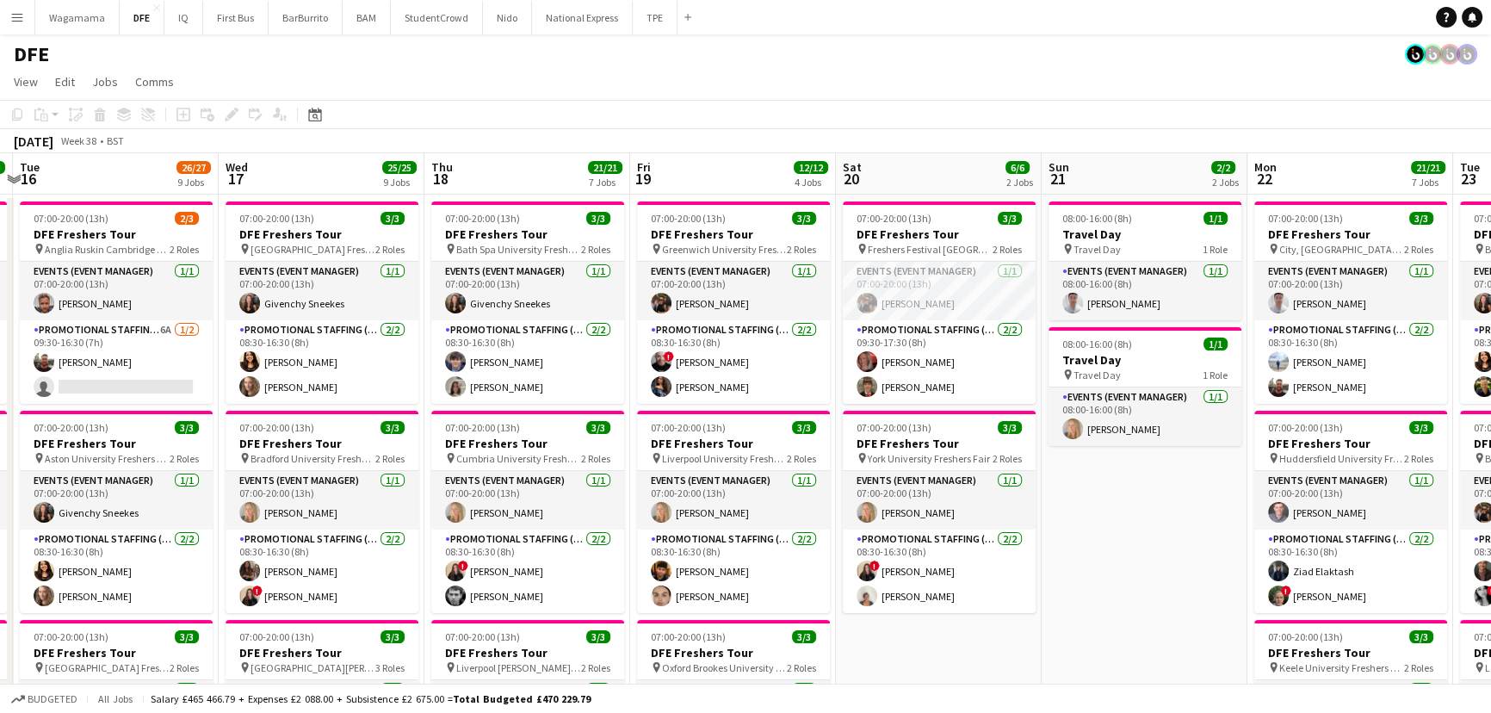
drag, startPoint x: 804, startPoint y: 338, endPoint x: 566, endPoint y: 348, distance: 238.7
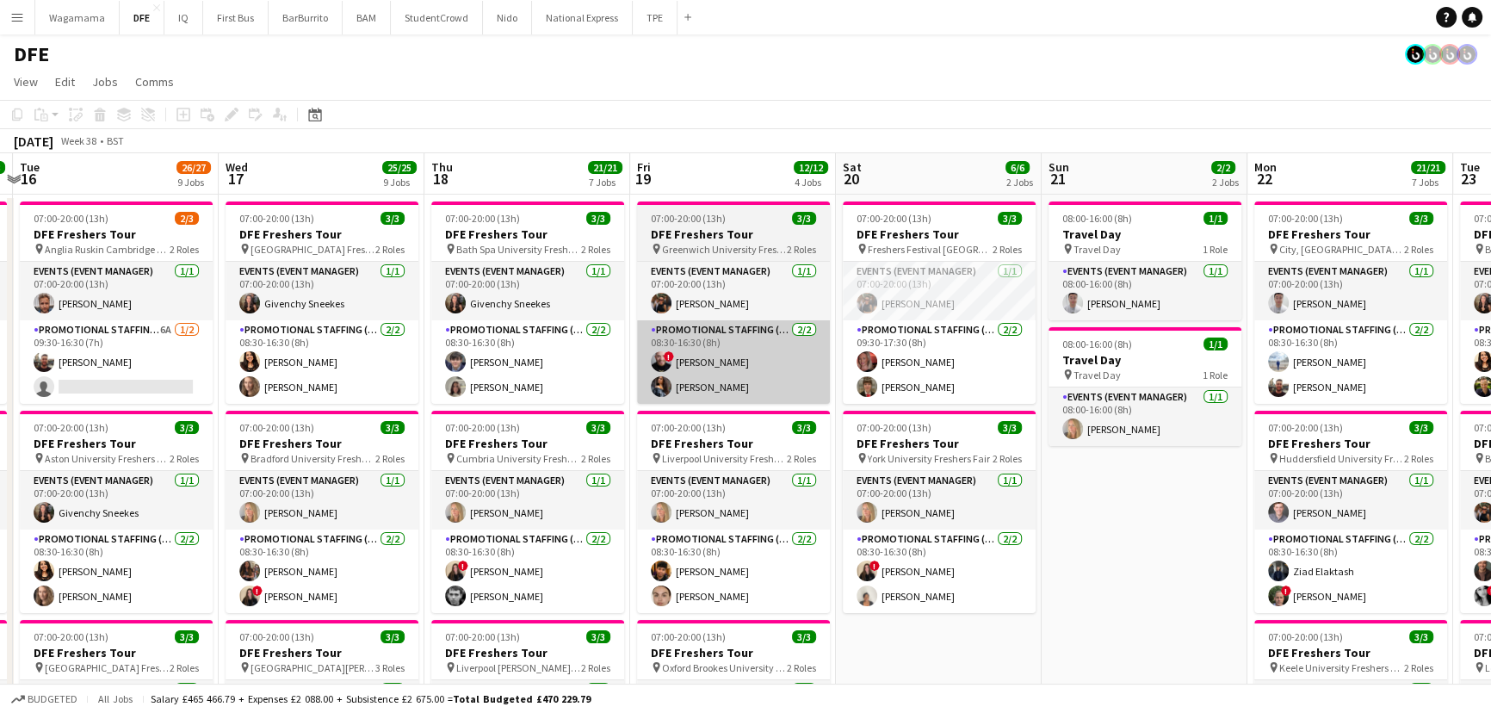
scroll to position [0, 607]
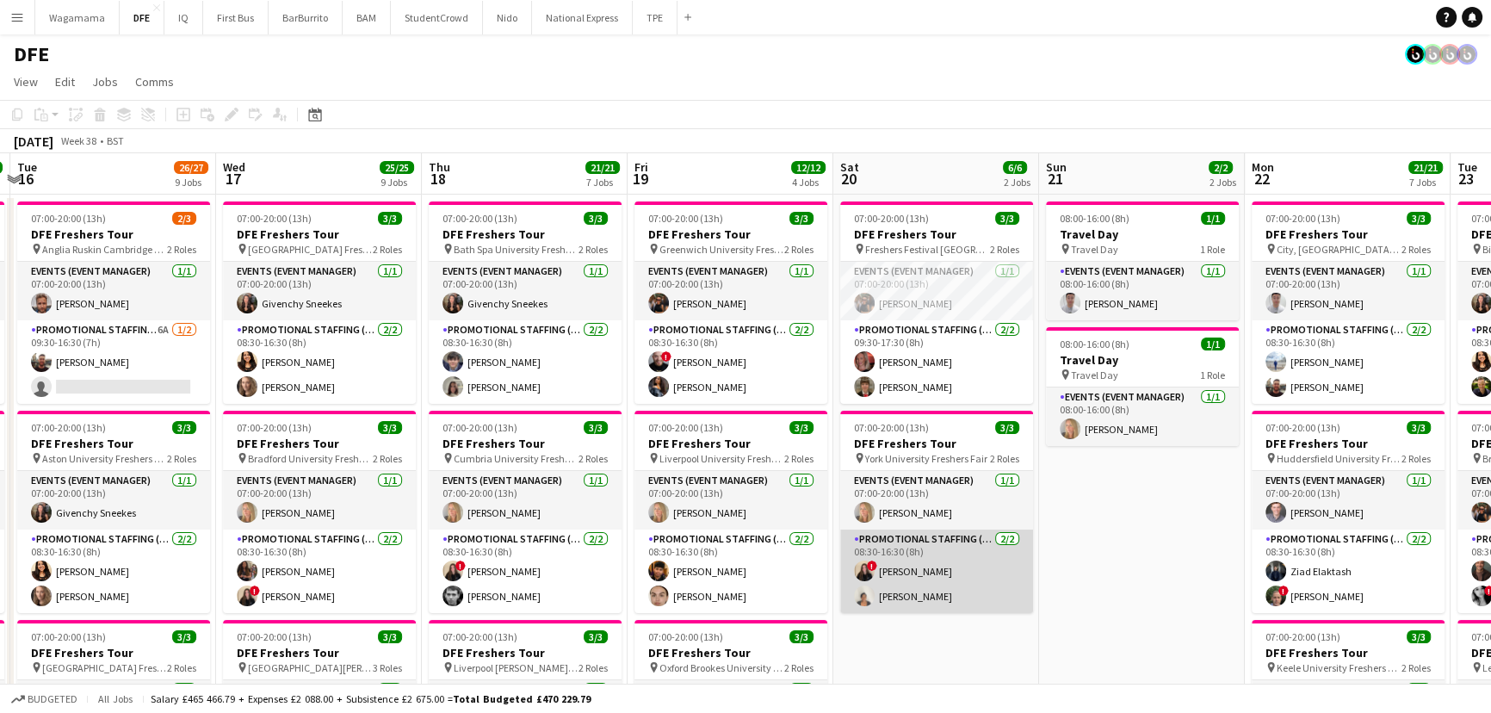
click at [961, 562] on app-card-role "Promotional Staffing (Brand Ambassadors) [DATE] 08:30-16:30 (8h) ! [PERSON_NAME]" at bounding box center [936, 572] width 193 height 84
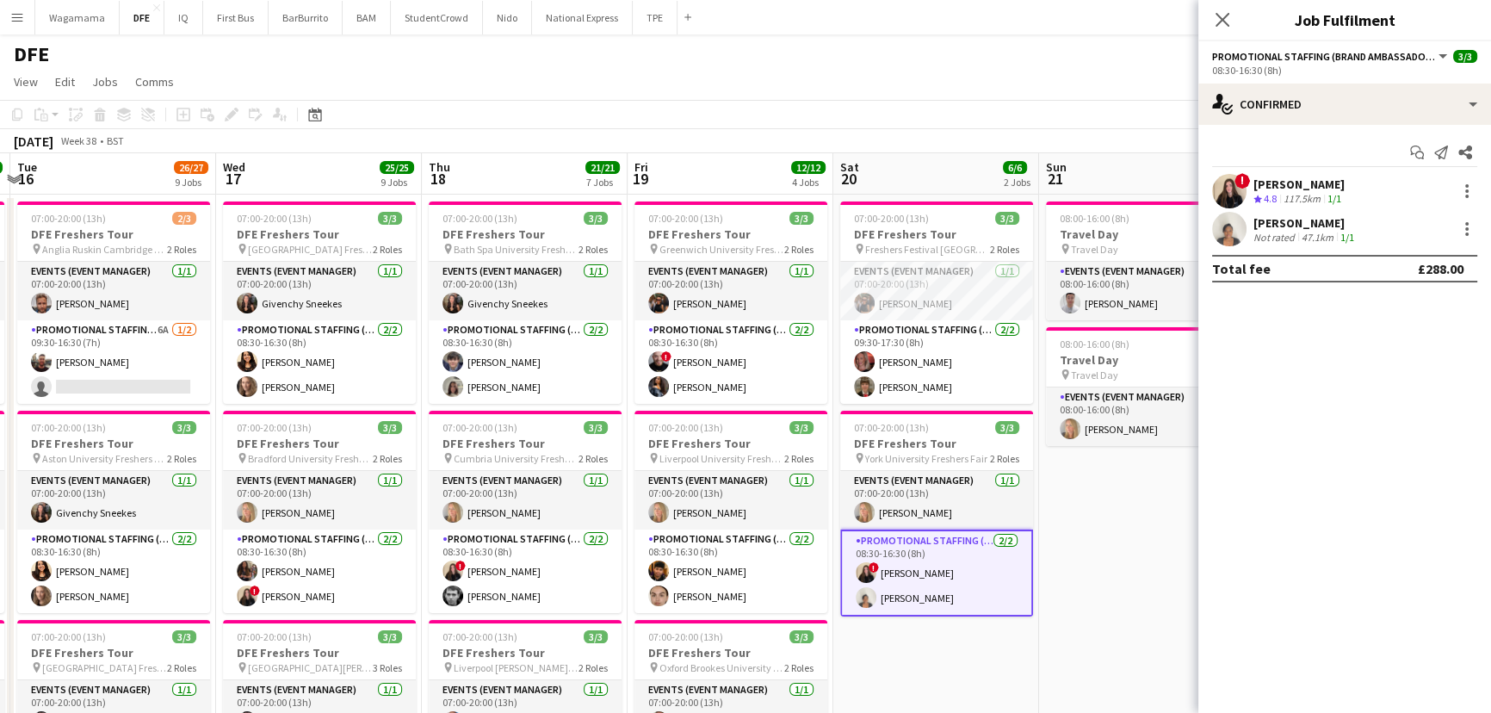
click at [1347, 246] on app-confirmed-crew "! [PERSON_NAME] Crew rating 4.8 117.5km 1/1 Thandeka Mashazi Not rated 47.1km 1…" at bounding box center [1345, 228] width 293 height 108
click at [1346, 232] on app-skills-label "1/1" at bounding box center [1348, 237] width 14 height 13
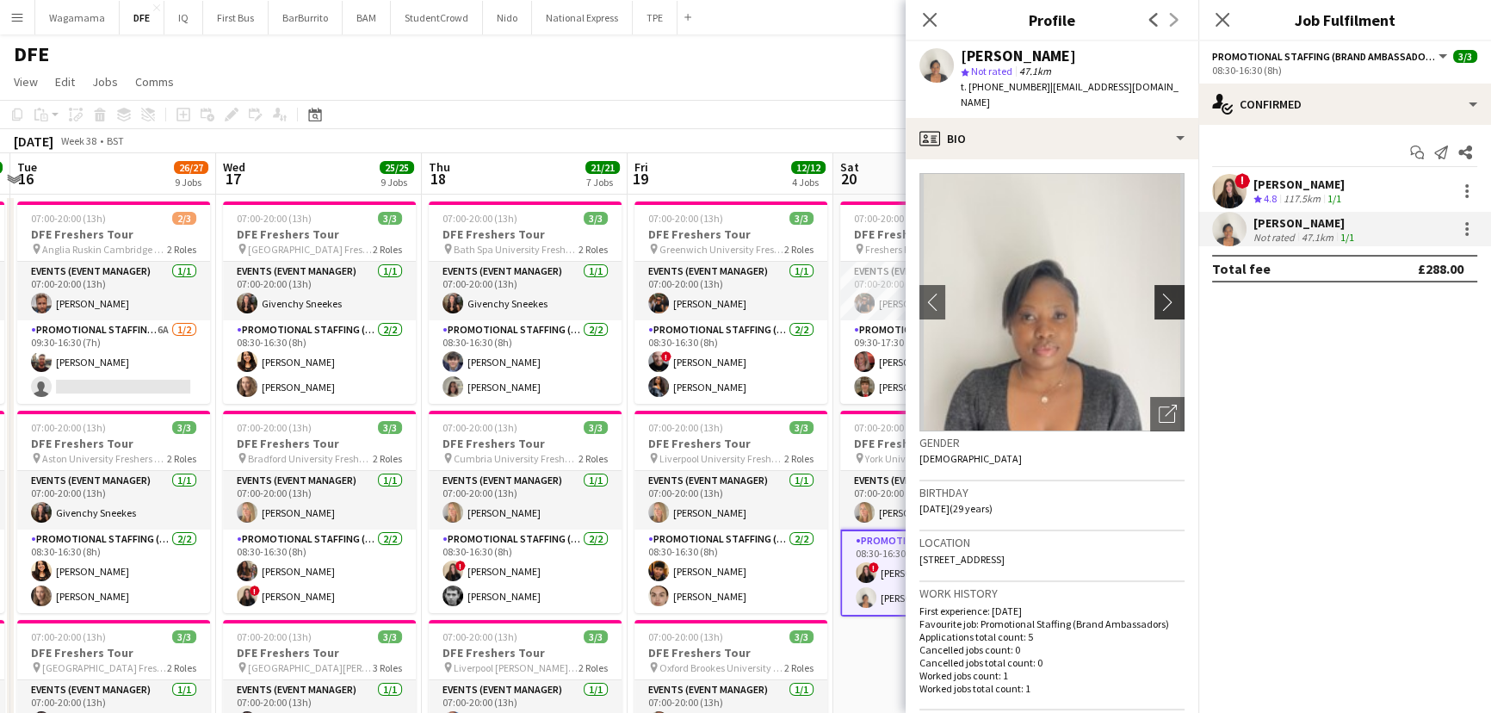
click at [1159, 310] on app-icon "chevron-right" at bounding box center [1172, 302] width 27 height 18
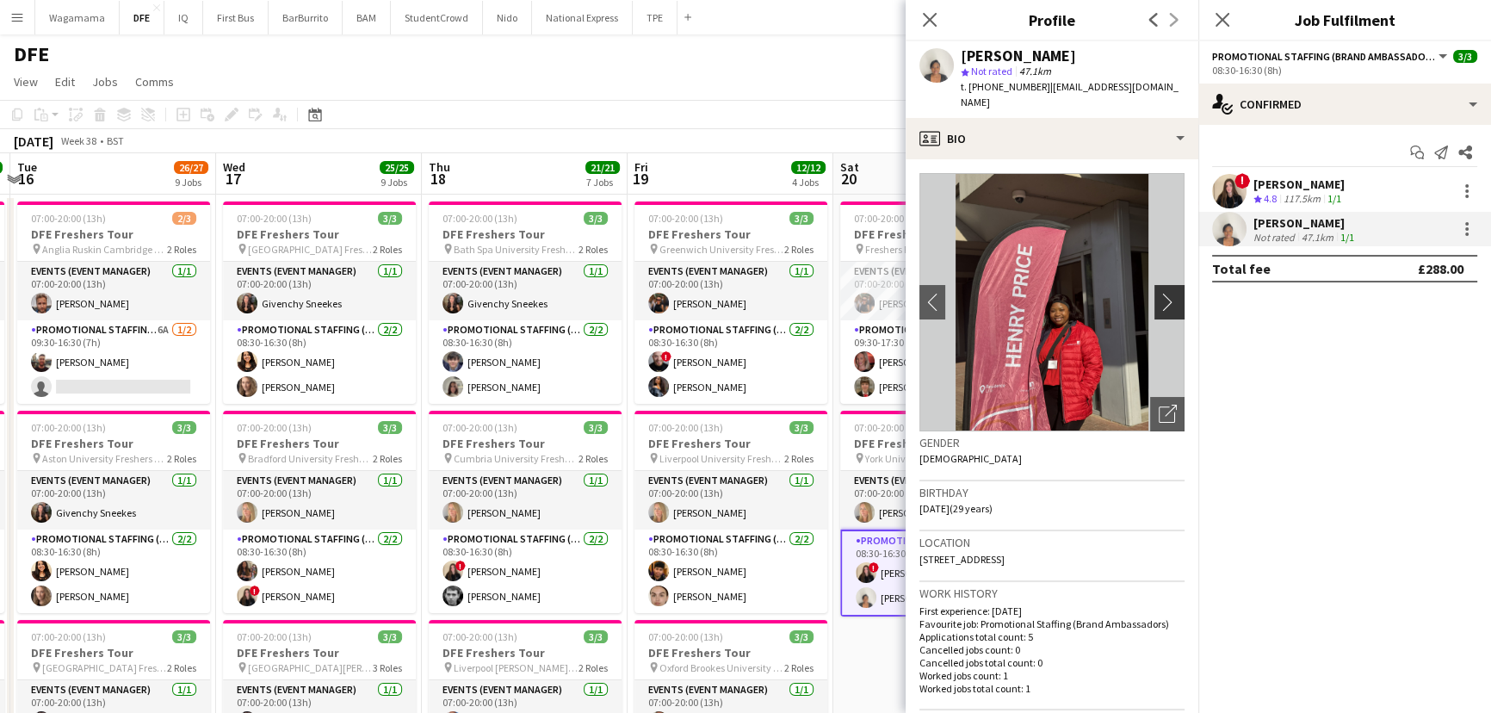
click at [1159, 310] on app-icon "chevron-right" at bounding box center [1172, 302] width 27 height 18
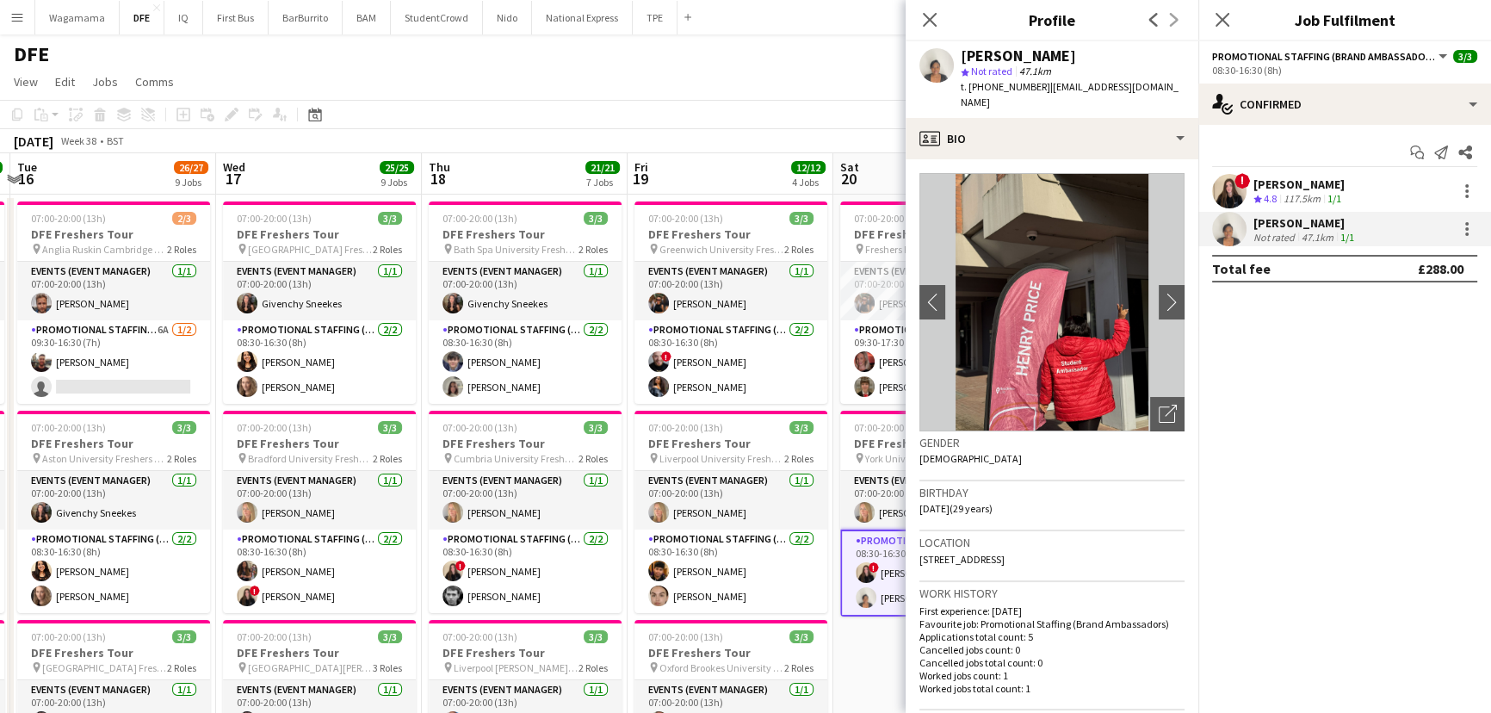
click at [940, 17] on div "Close pop-in" at bounding box center [930, 20] width 48 height 40
drag, startPoint x: 1239, startPoint y: 25, endPoint x: 1229, endPoint y: 23, distance: 10.5
click at [1240, 24] on div "Close pop-in" at bounding box center [1223, 20] width 48 height 40
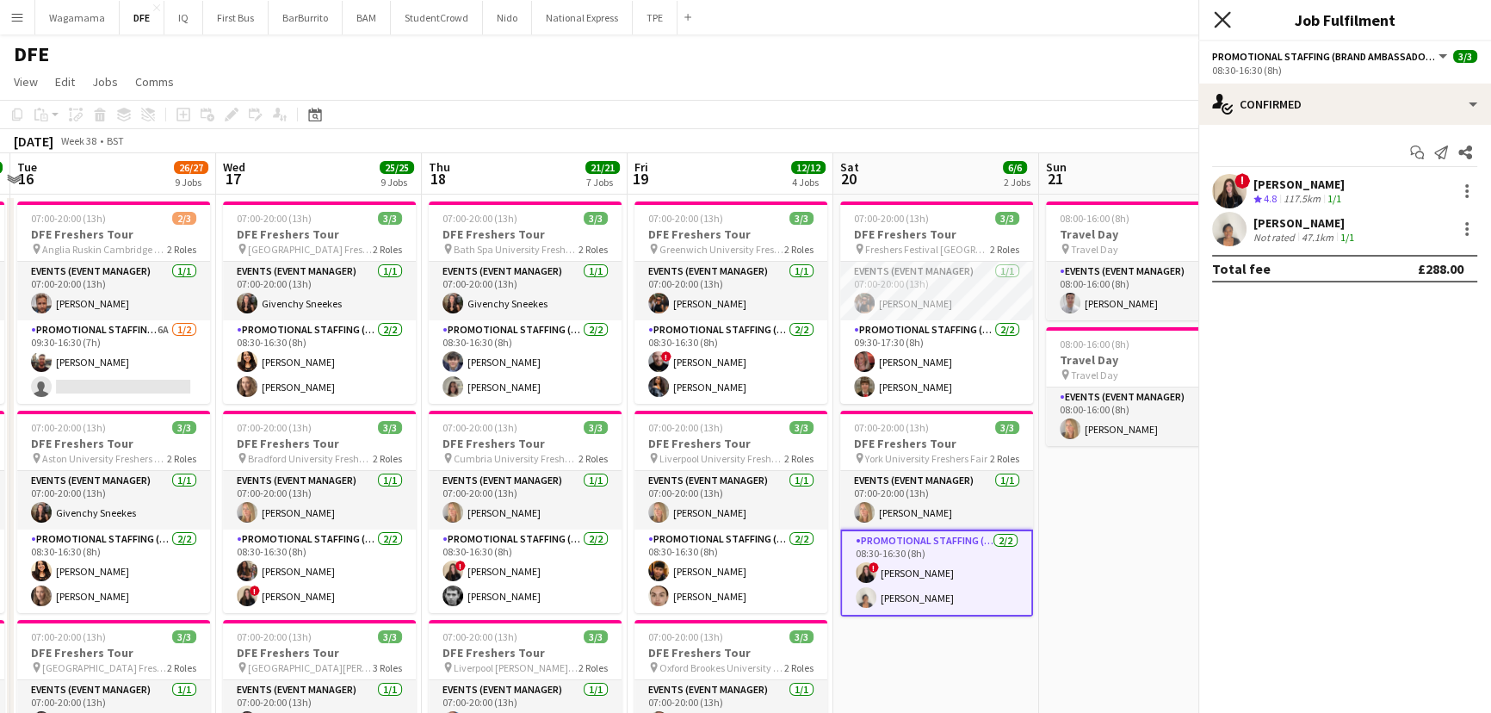
click at [1229, 23] on icon "Close pop-in" at bounding box center [1222, 19] width 16 height 16
